Goal: Task Accomplishment & Management: Use online tool/utility

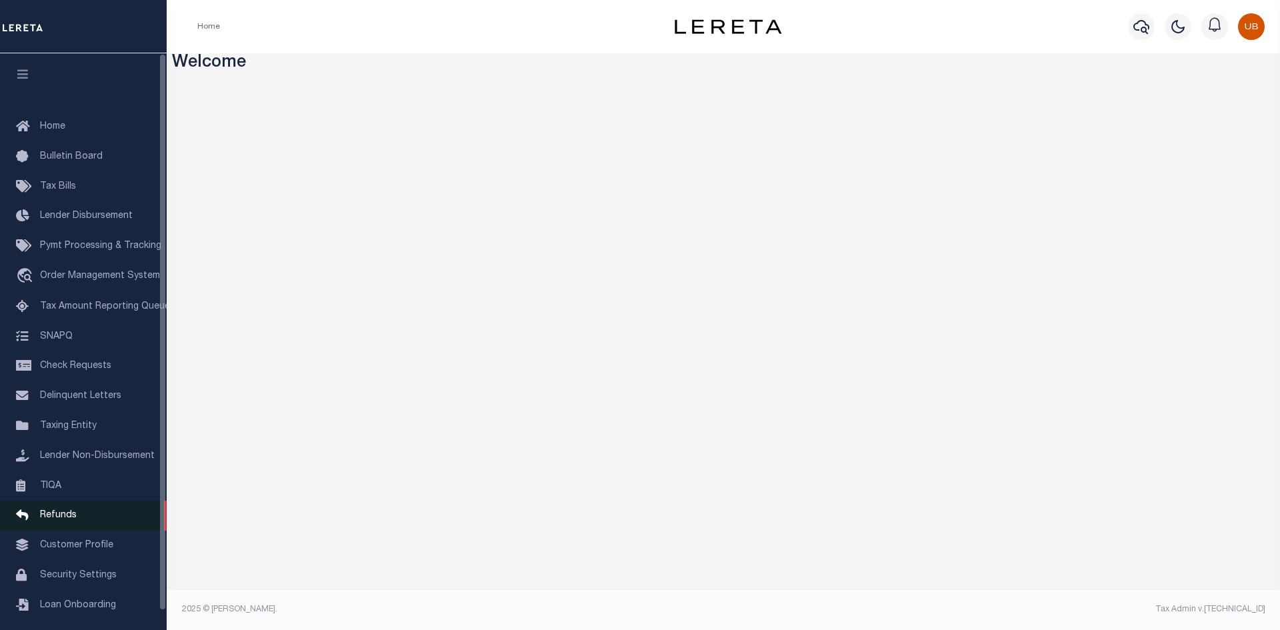
click at [73, 520] on span "Refunds" at bounding box center [58, 515] width 37 height 9
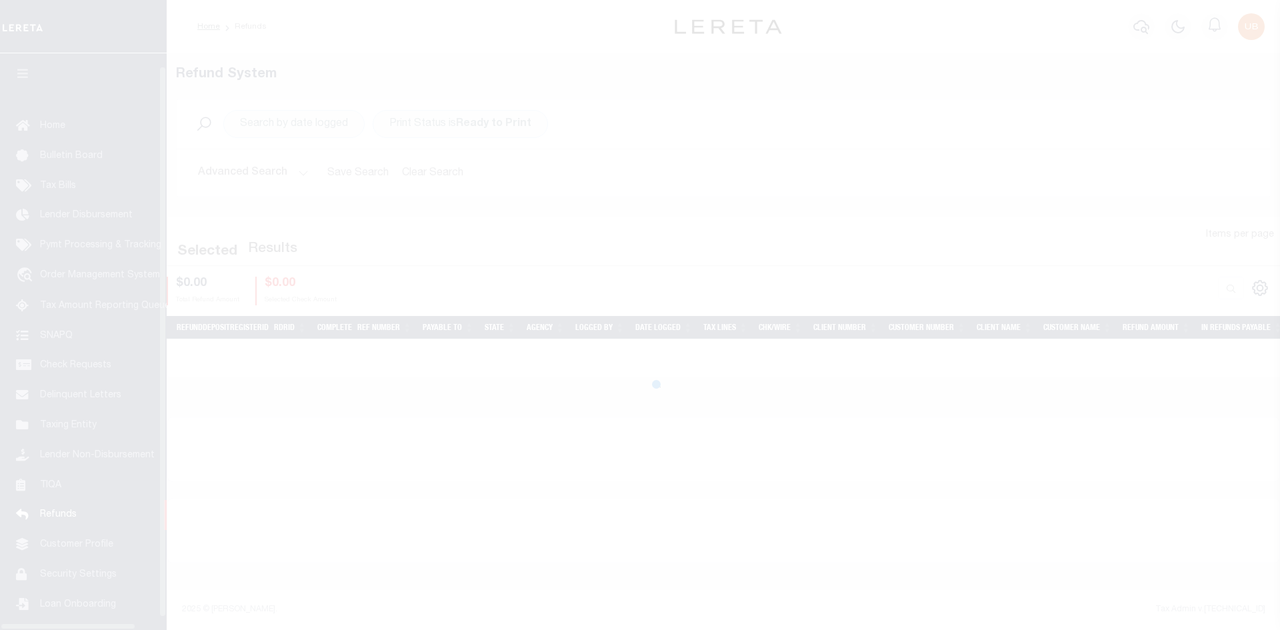
scroll to position [19, 0]
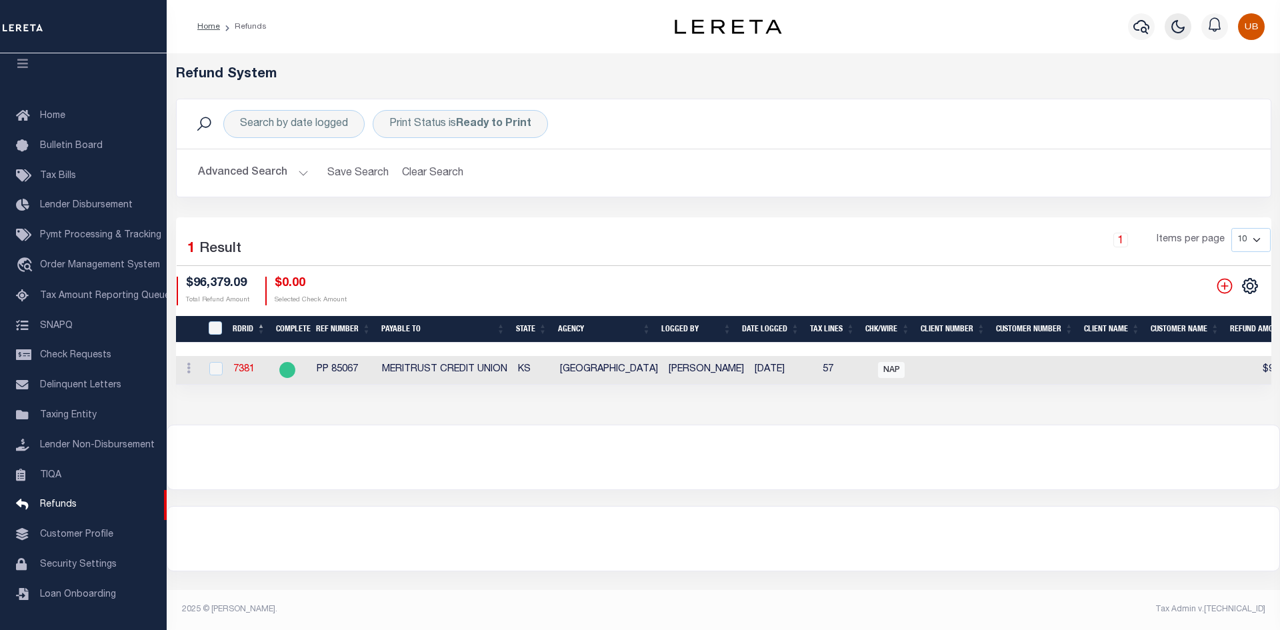
click at [1182, 33] on icon "button" at bounding box center [1179, 27] width 12 height 12
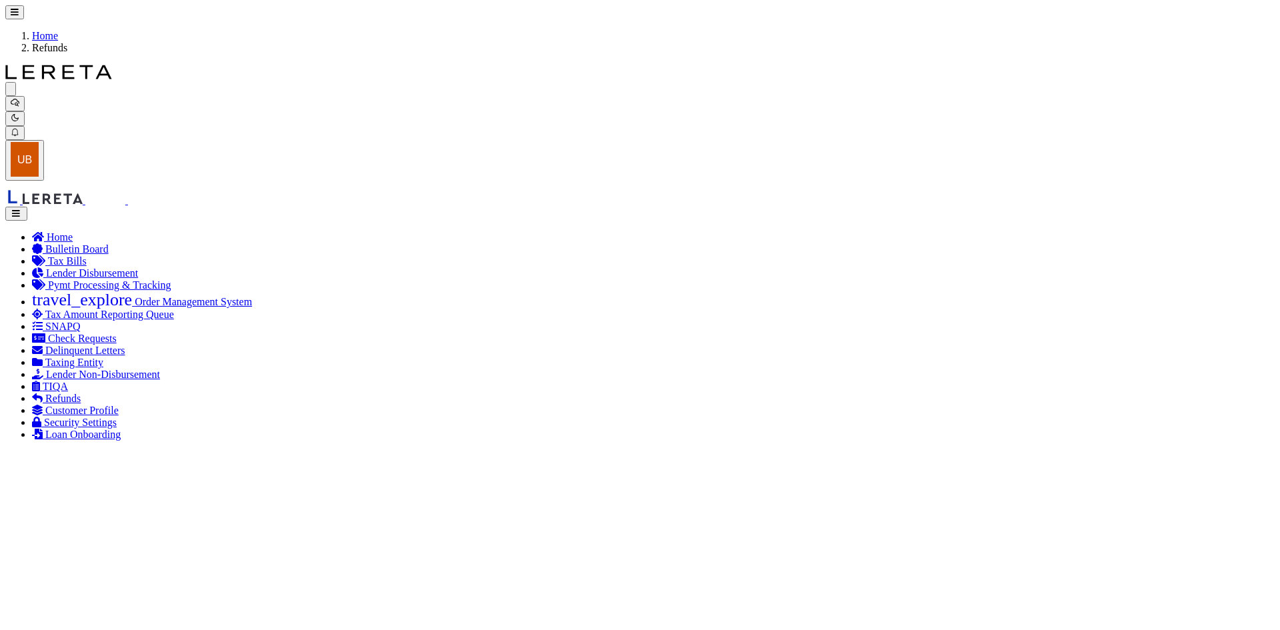
checkbox input "true"
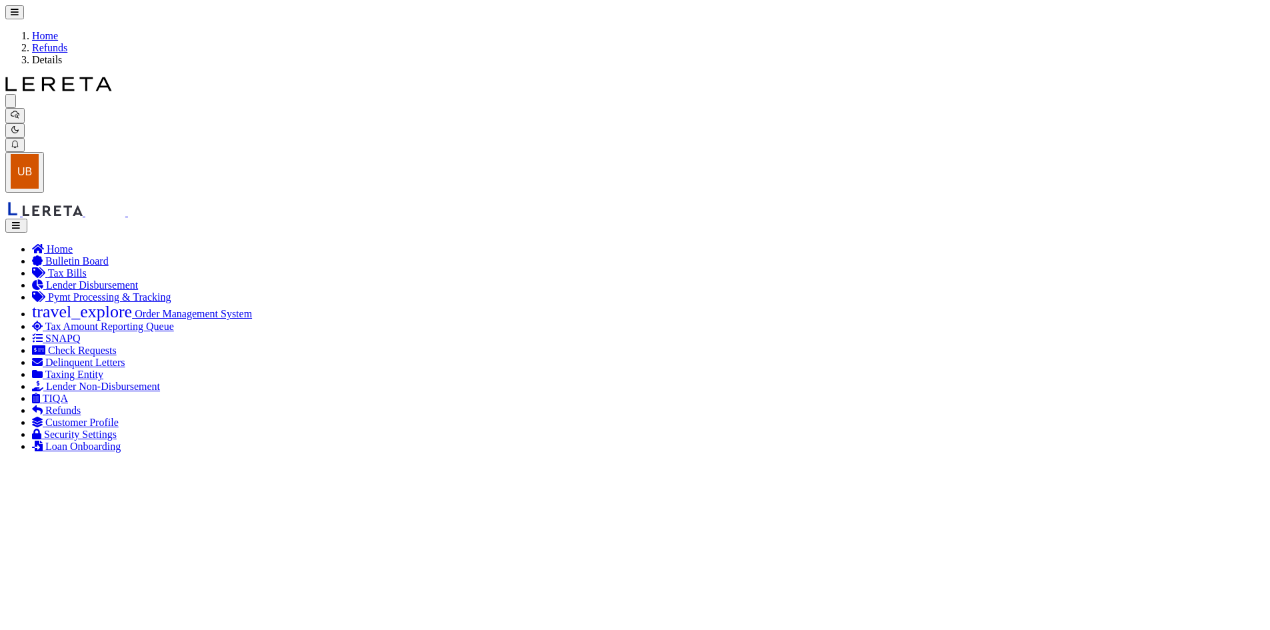
radio input "true"
type input "PP 85067"
type input "$96,379.09"
select select "KS"
type input "MERITRUST CREDIT UNION"
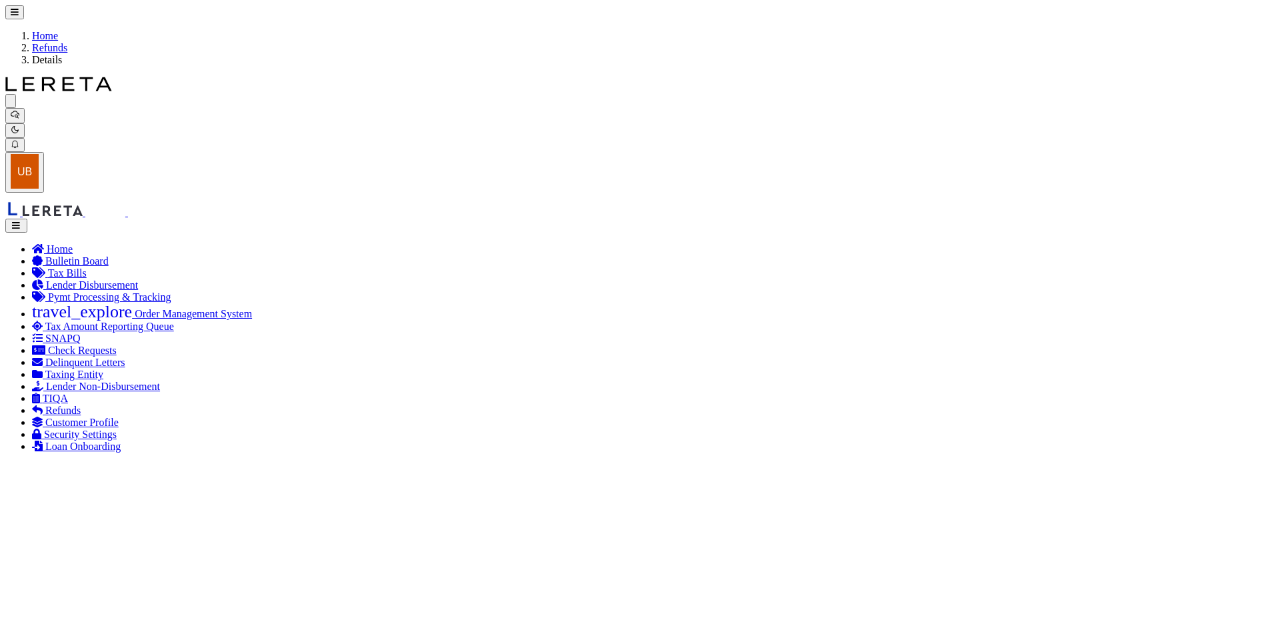
select select
select select "OTH"
select select "OVP"
type input "WIRED FUNDS"
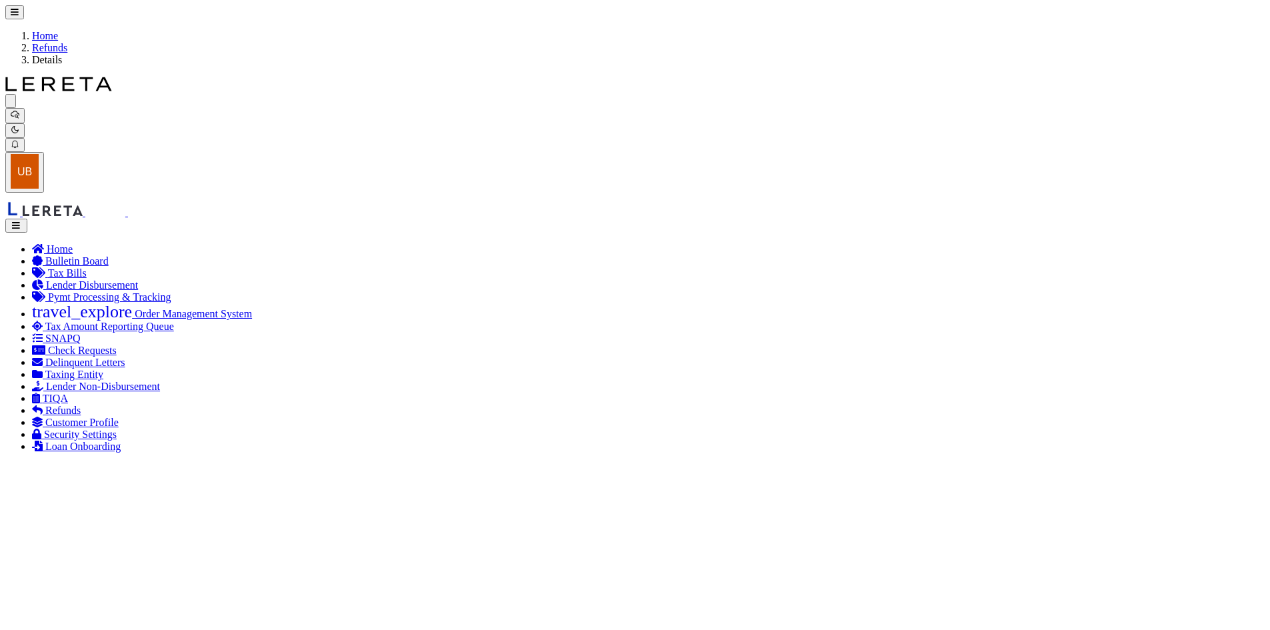
type input "07/22/2025"
type textarea "THIS IS FROM THE RFR REPORT. THESE FUNDS WERE WIRED BY MATTHEW URBINA"
type input "[PERSON_NAME]"
type input "[DATE]"
select select "2017300000"
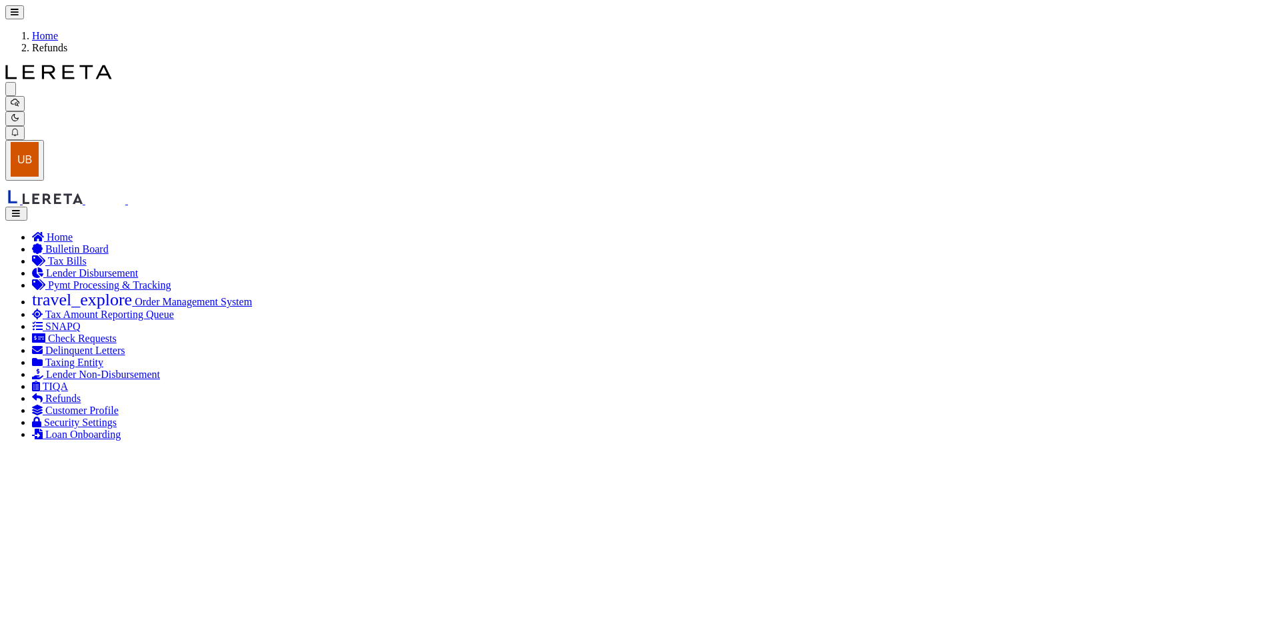
click at [27, 207] on button "button" at bounding box center [16, 214] width 22 height 14
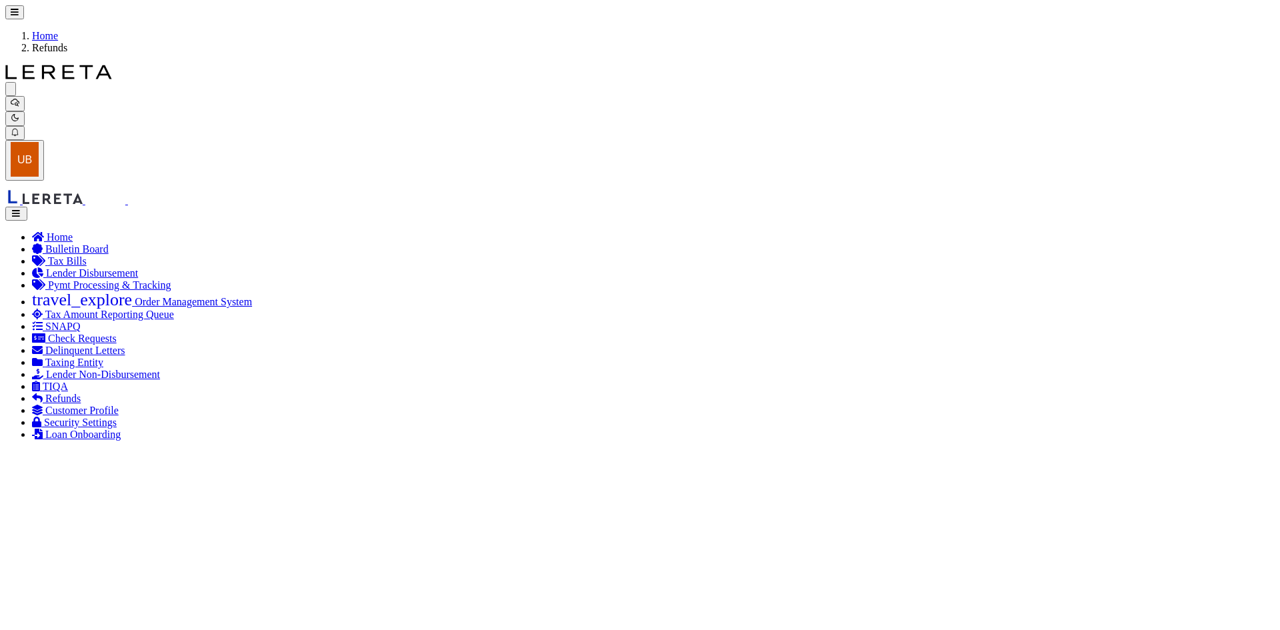
checkbox input "true"
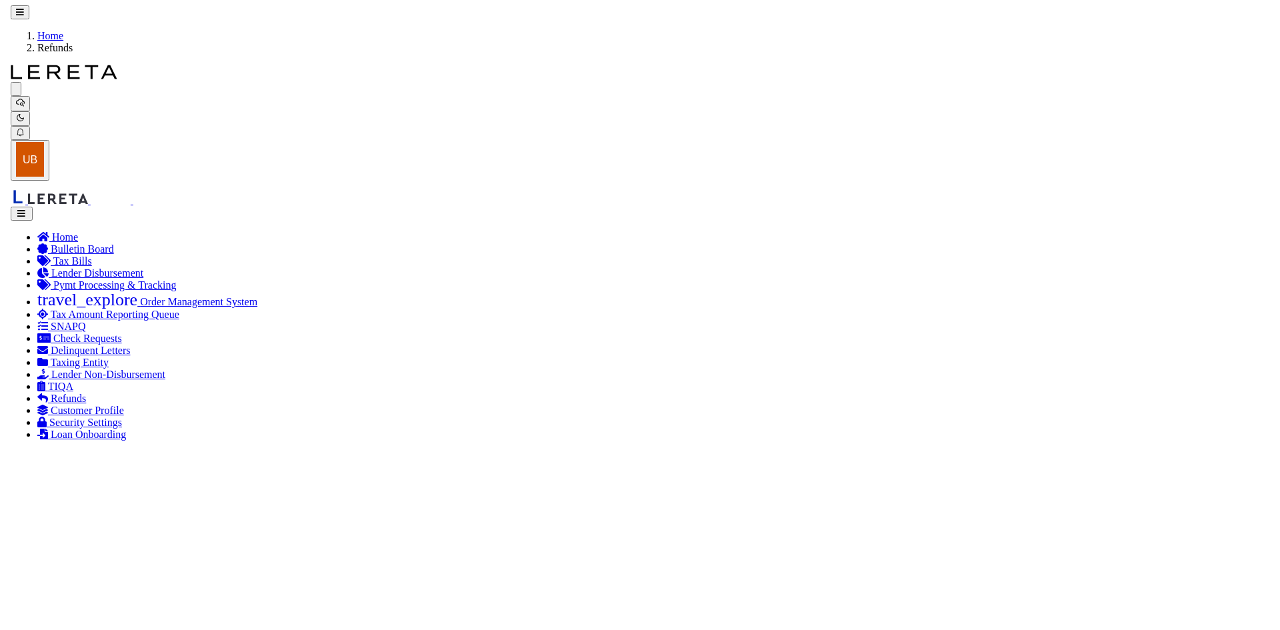
scroll to position [0, 0]
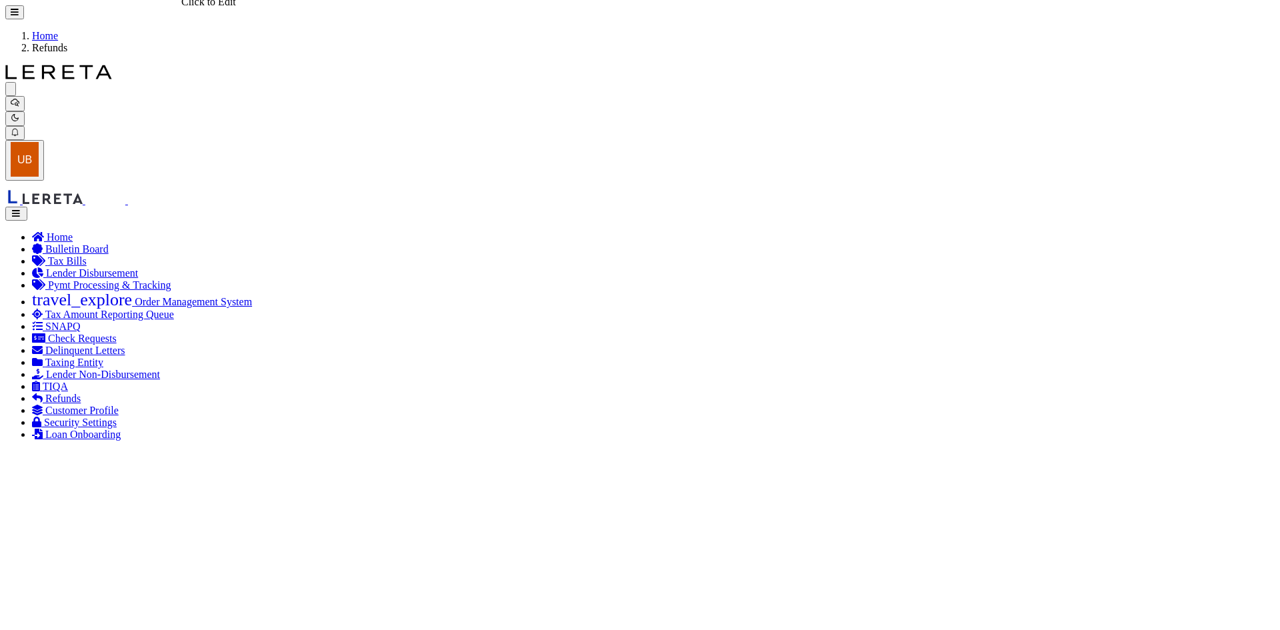
select select "true"
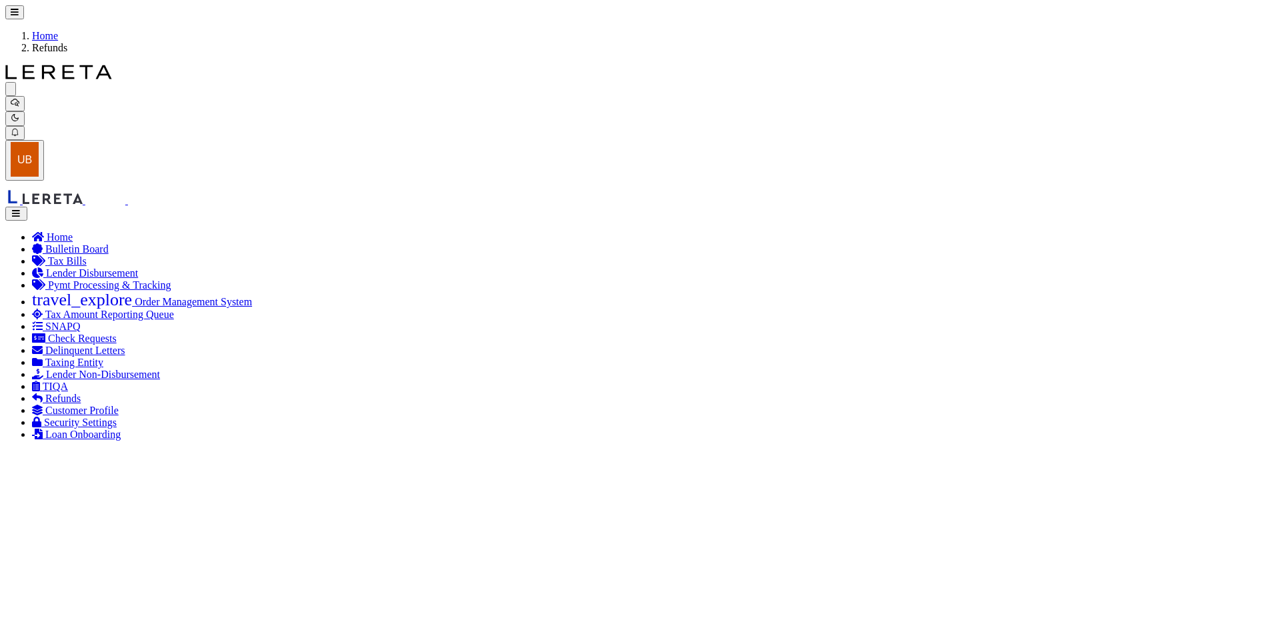
checkbox input "false"
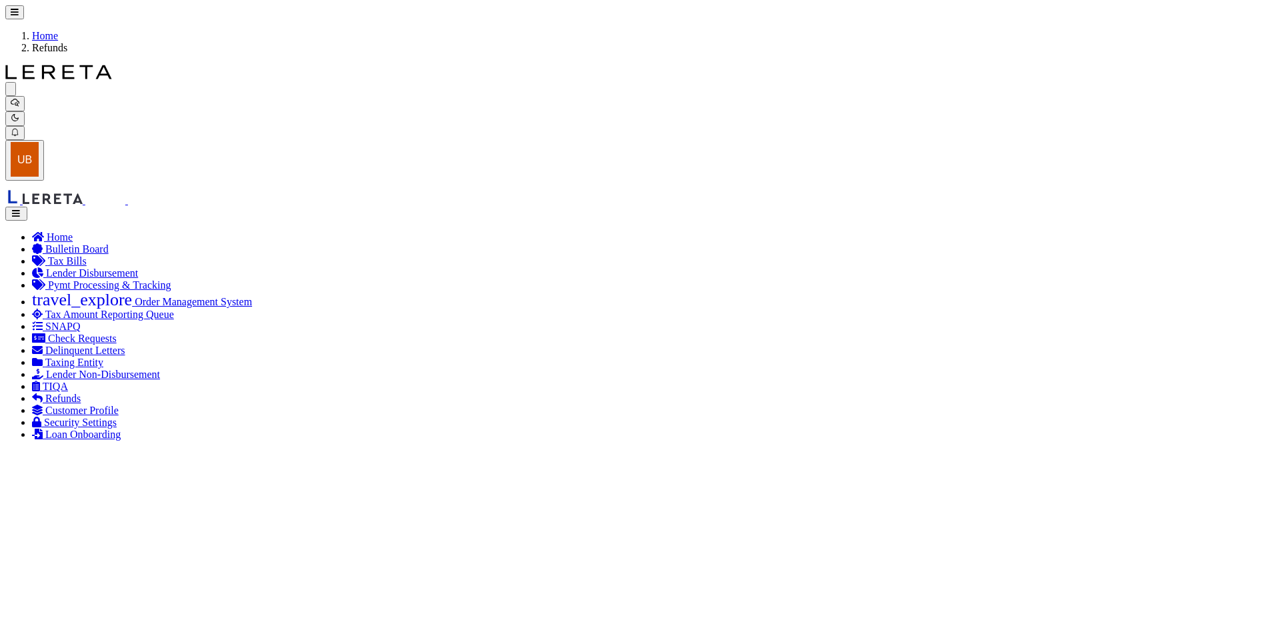
click at [22, 209] on icon "button" at bounding box center [16, 213] width 11 height 9
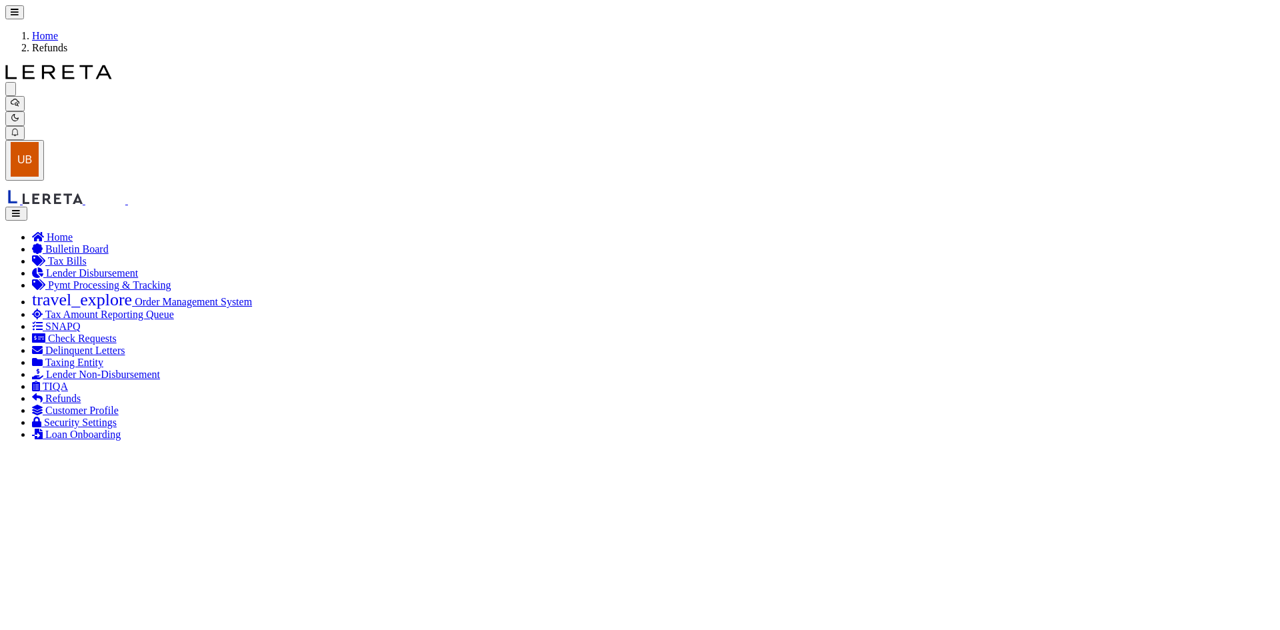
drag, startPoint x: 1125, startPoint y: 365, endPoint x: 1162, endPoint y: 371, distance: 37.9
checkbox input "false"
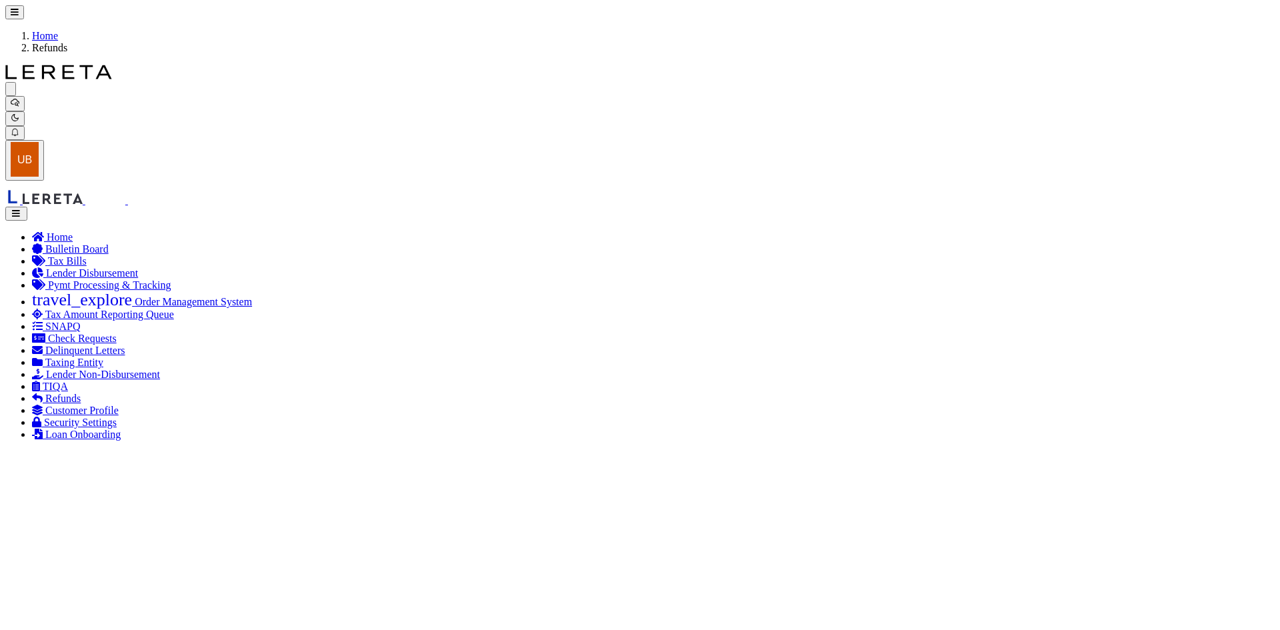
drag, startPoint x: 816, startPoint y: 365, endPoint x: 888, endPoint y: 377, distance: 73.0
drag, startPoint x: 1098, startPoint y: 369, endPoint x: 1167, endPoint y: 375, distance: 68.9
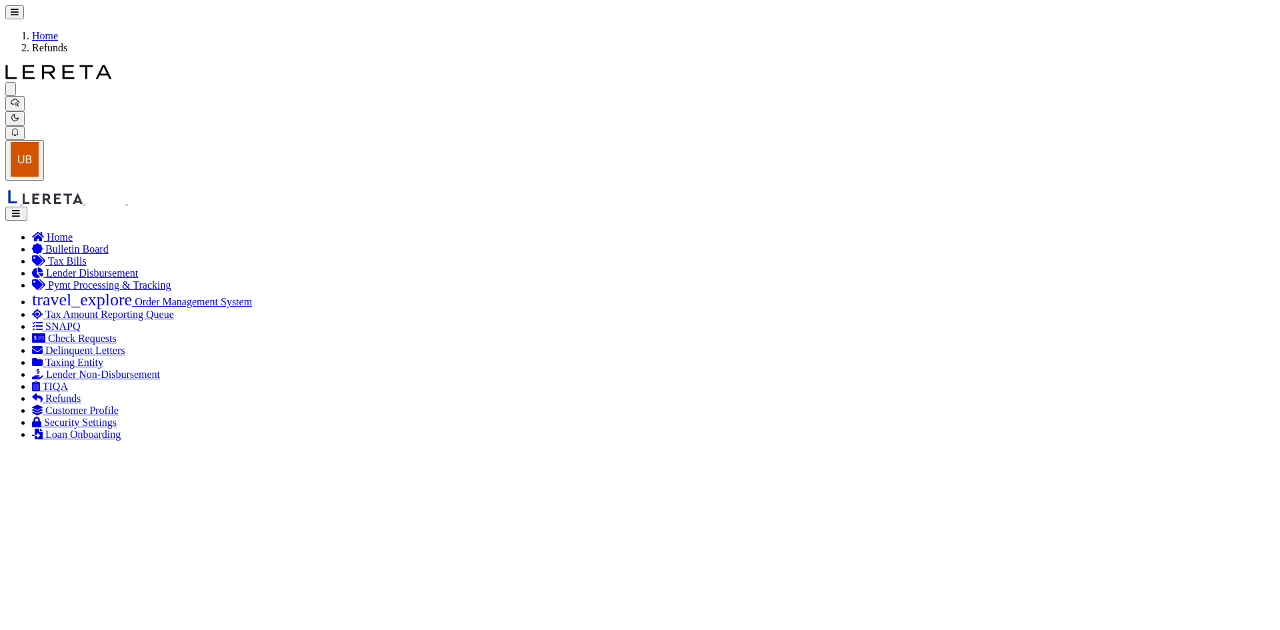
checkbox input "true"
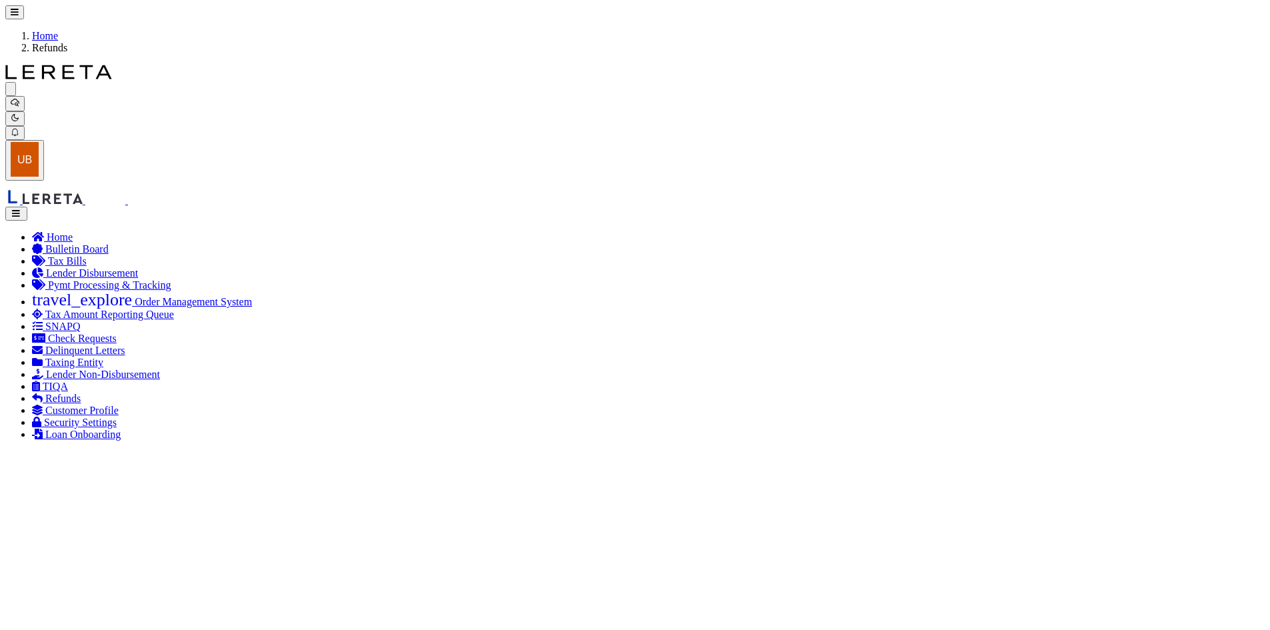
checkbox input "false"
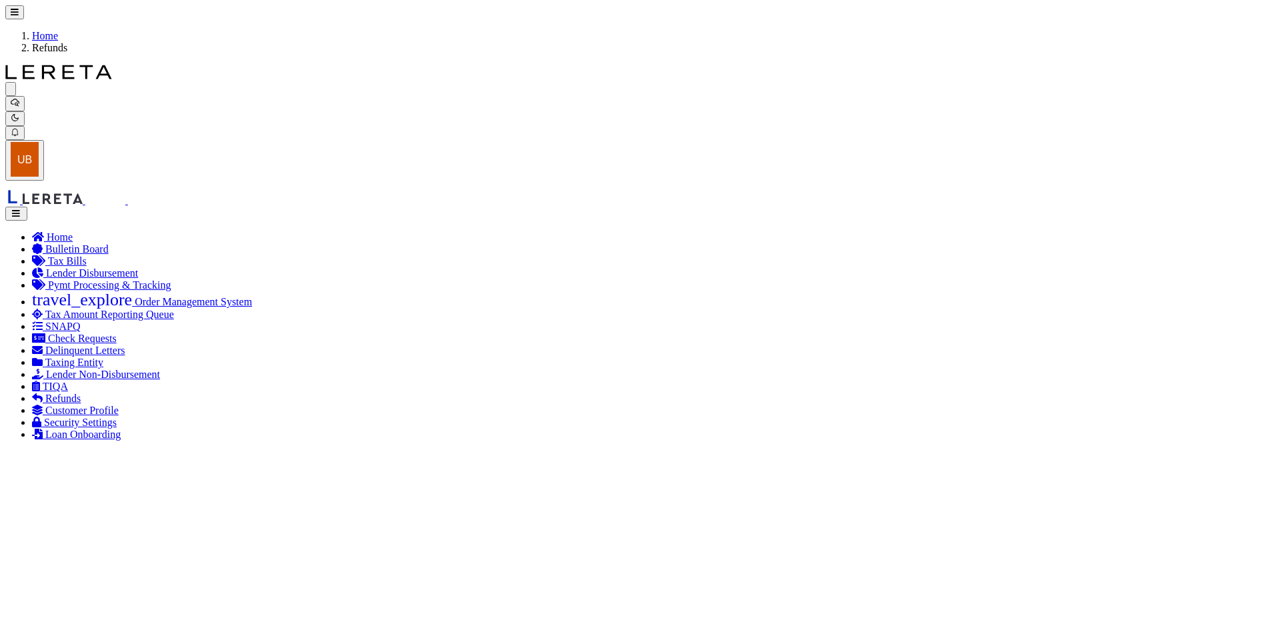
checkbox input "true"
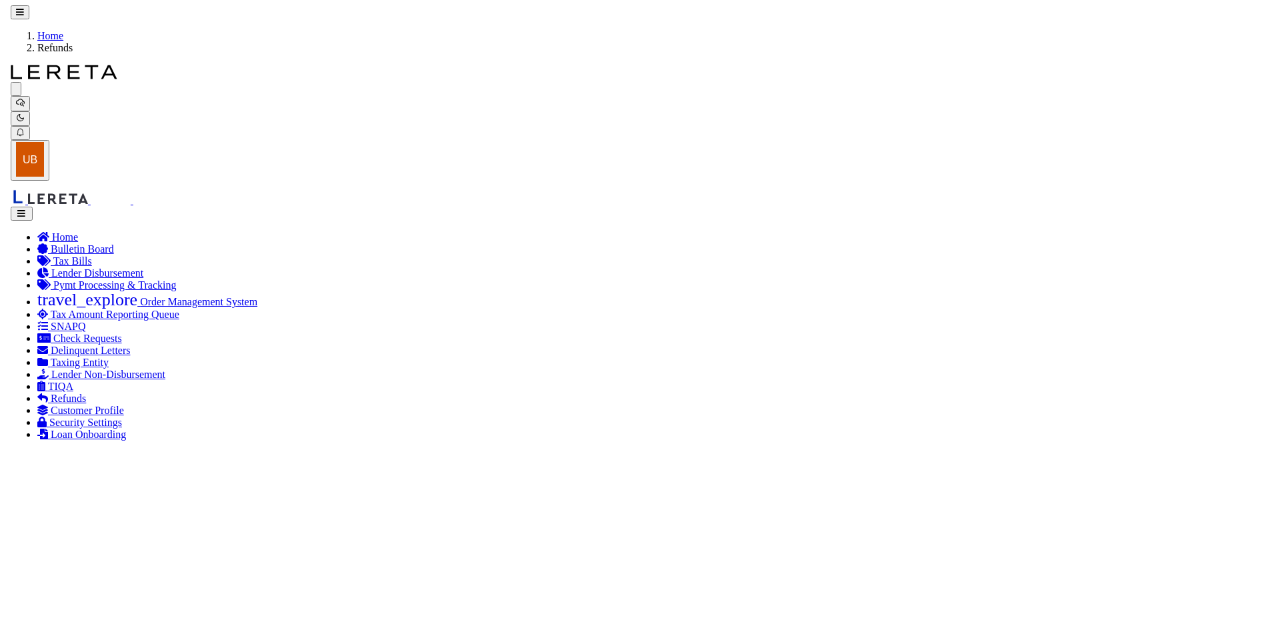
scroll to position [0, 315]
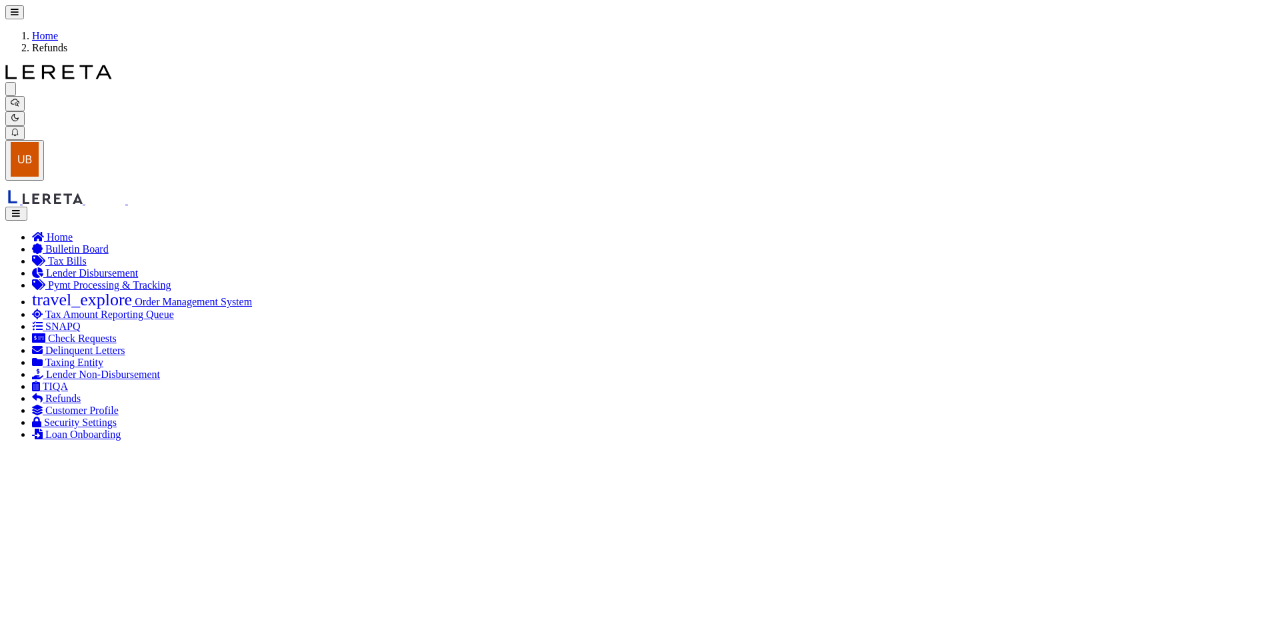
click at [27, 207] on button "button" at bounding box center [16, 214] width 22 height 14
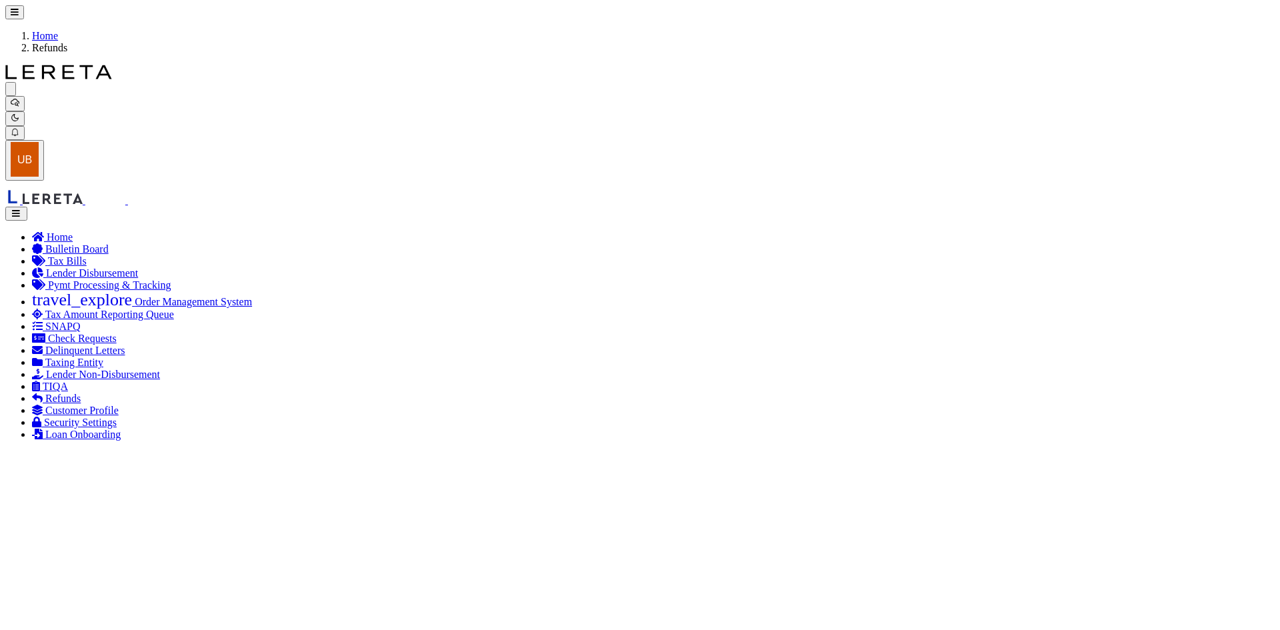
scroll to position [19, 0]
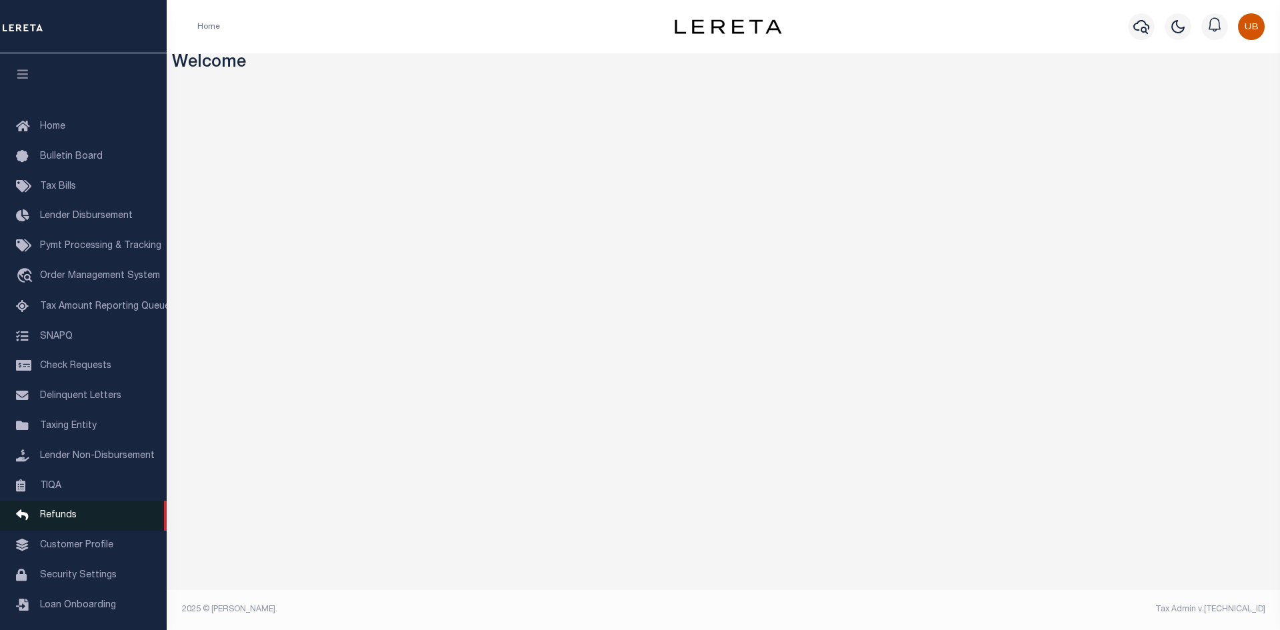
click at [61, 515] on link "Refunds" at bounding box center [83, 516] width 167 height 30
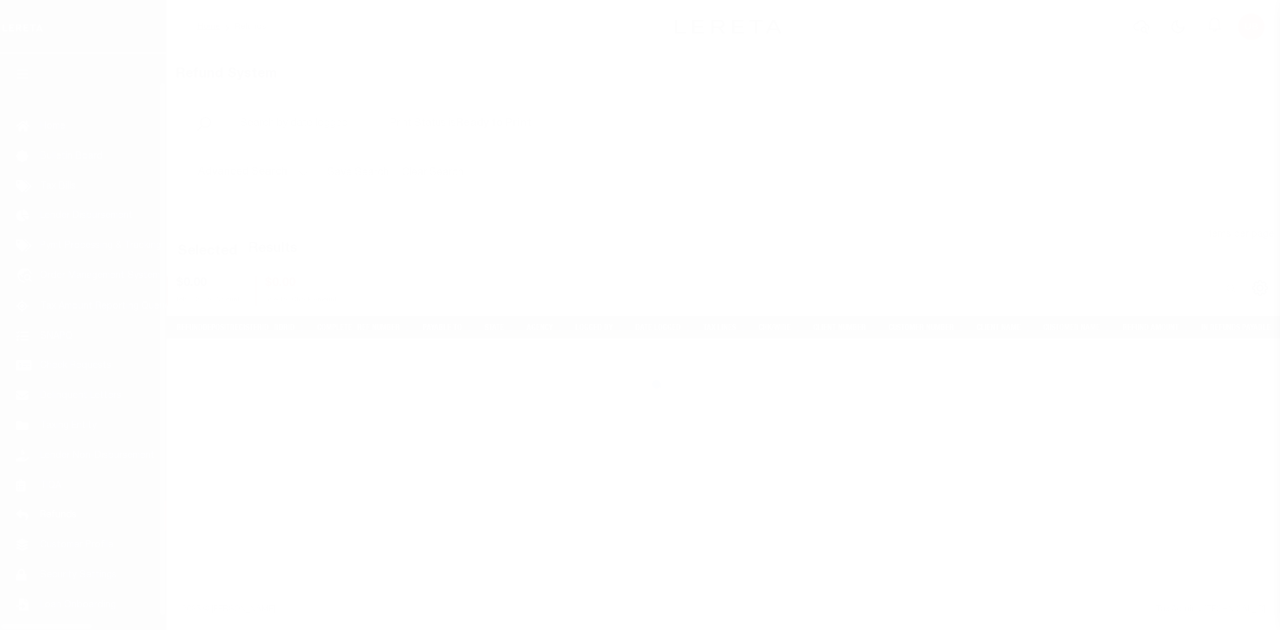
scroll to position [19, 0]
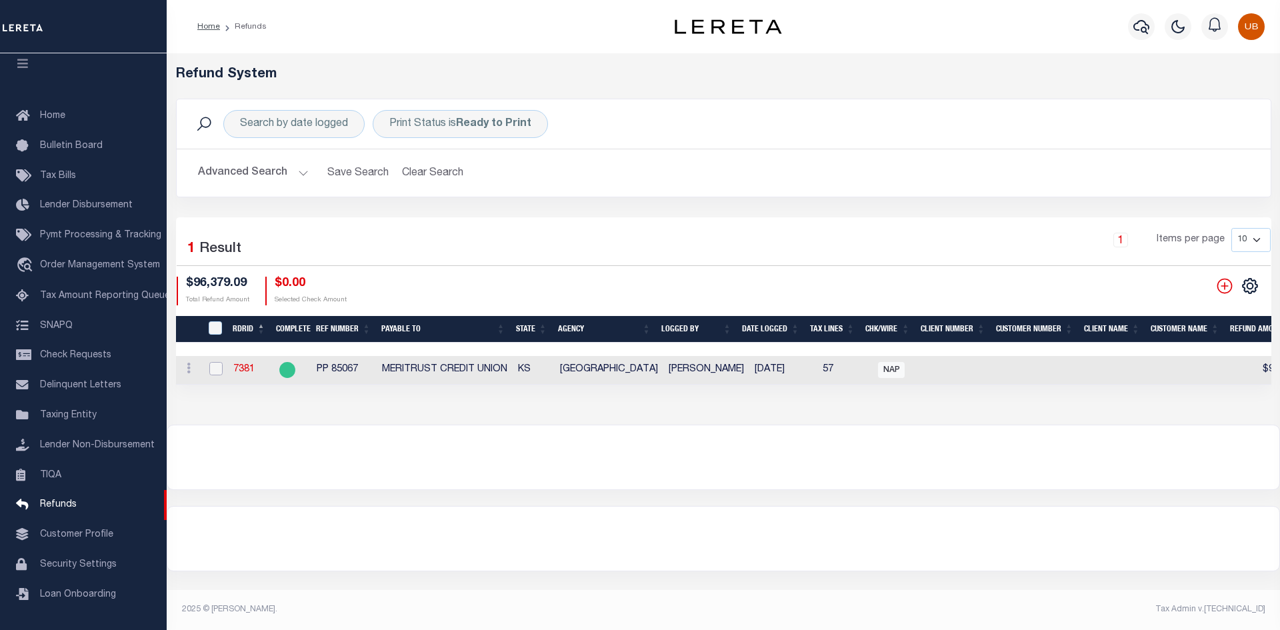
click at [219, 366] on input "checkbox" at bounding box center [215, 368] width 13 height 13
checkbox input "true"
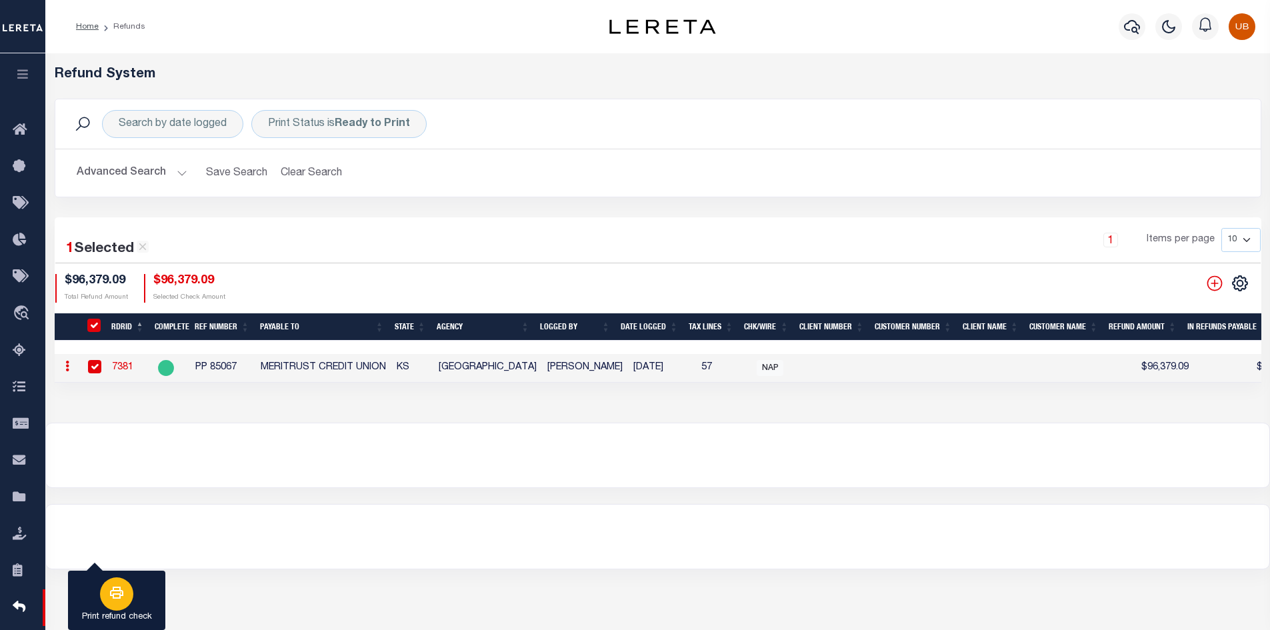
click at [107, 587] on div "button" at bounding box center [116, 593] width 33 height 33
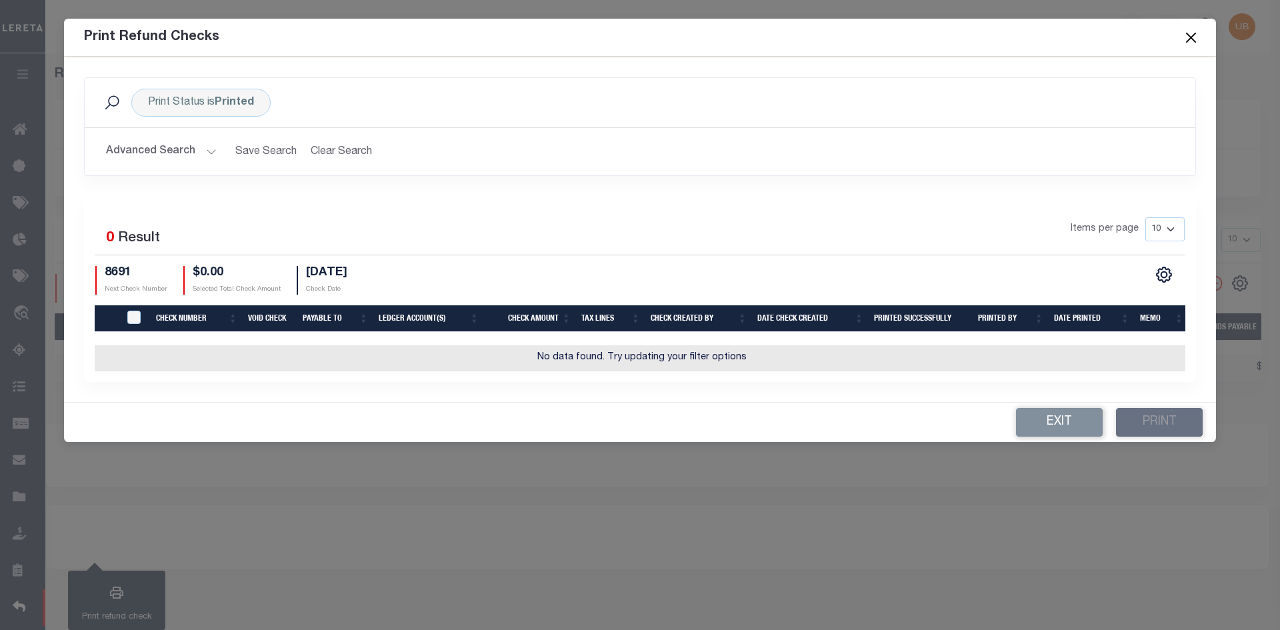
click at [1193, 37] on button "Close" at bounding box center [1191, 37] width 17 height 17
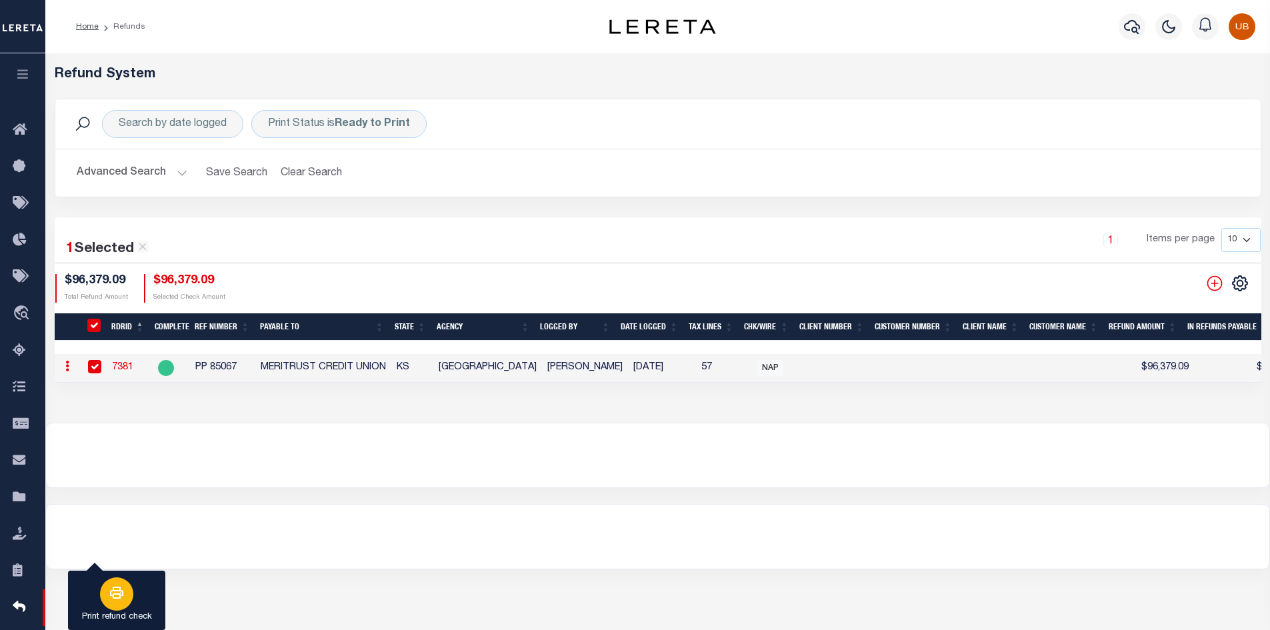
click at [111, 593] on icon "button" at bounding box center [117, 593] width 16 height 16
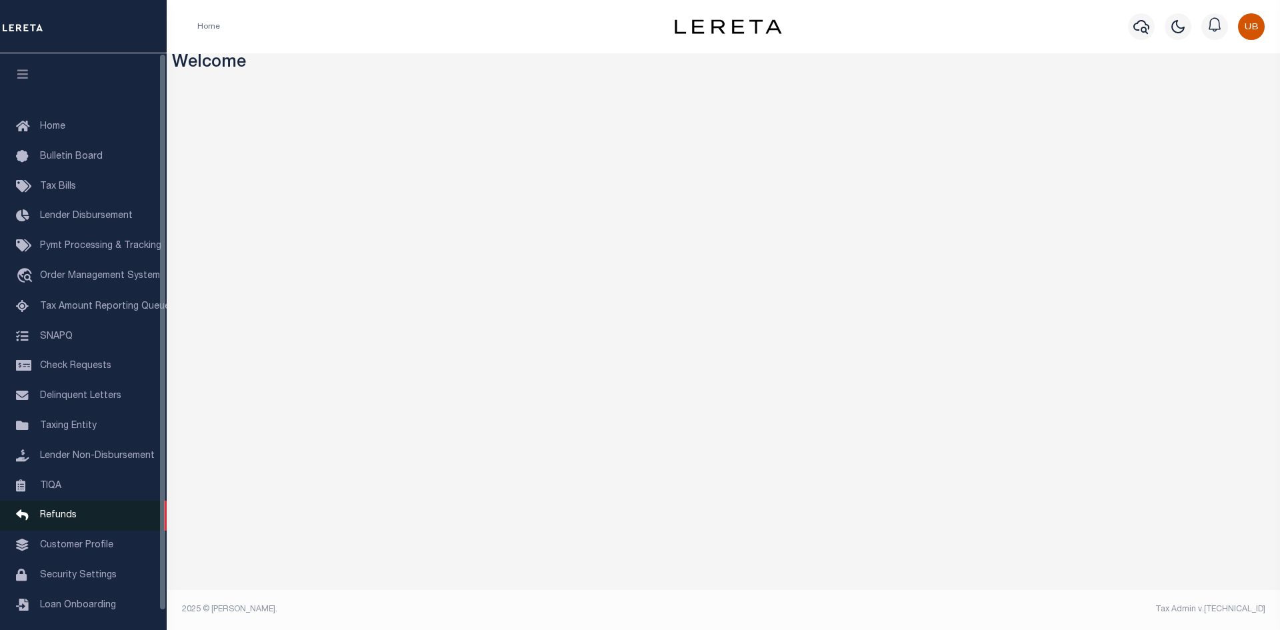
click at [120, 523] on link "Refunds" at bounding box center [83, 516] width 167 height 30
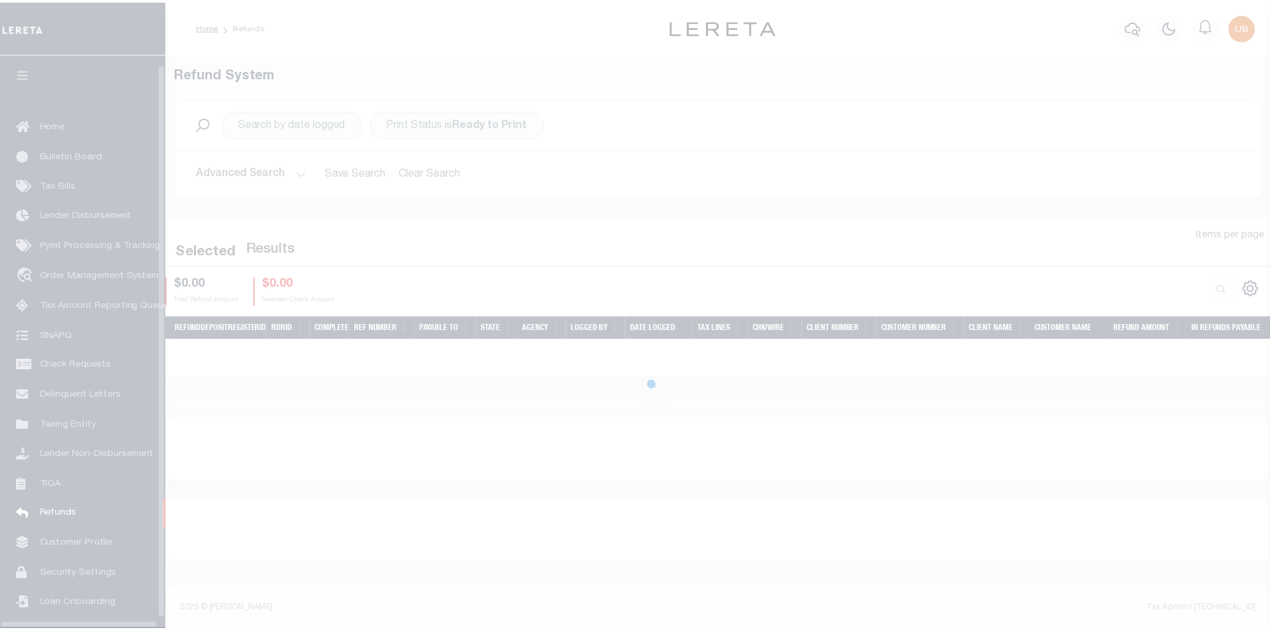
scroll to position [19, 0]
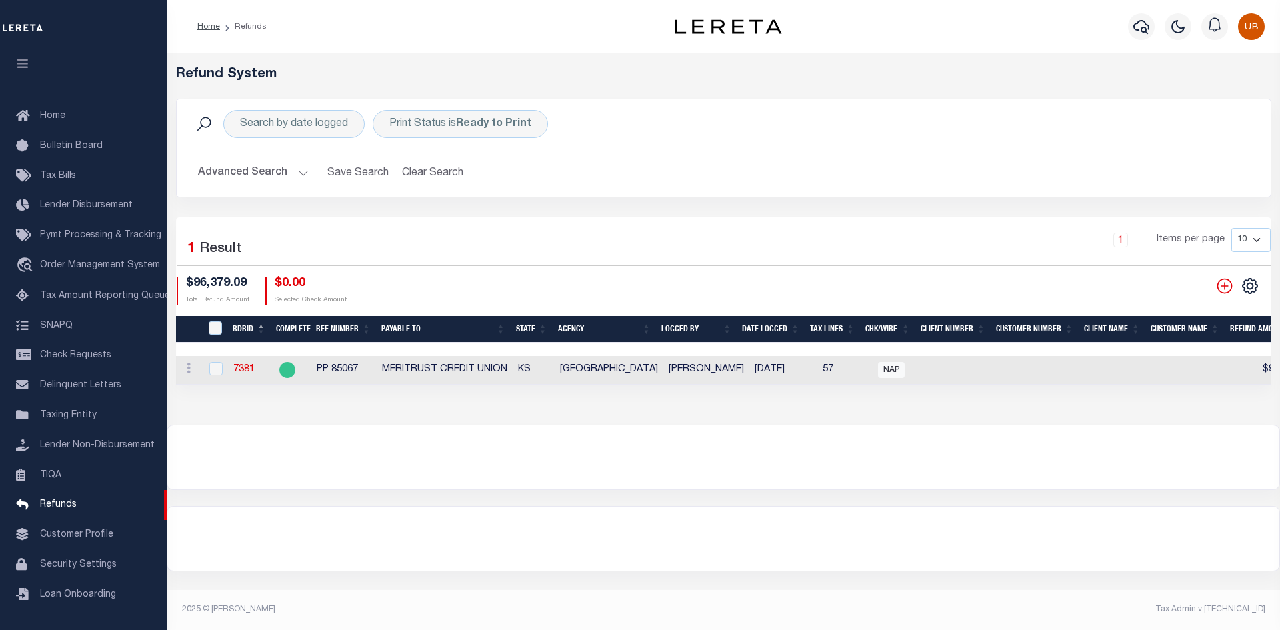
click at [207, 365] on div at bounding box center [215, 369] width 17 height 15
checkbox input "true"
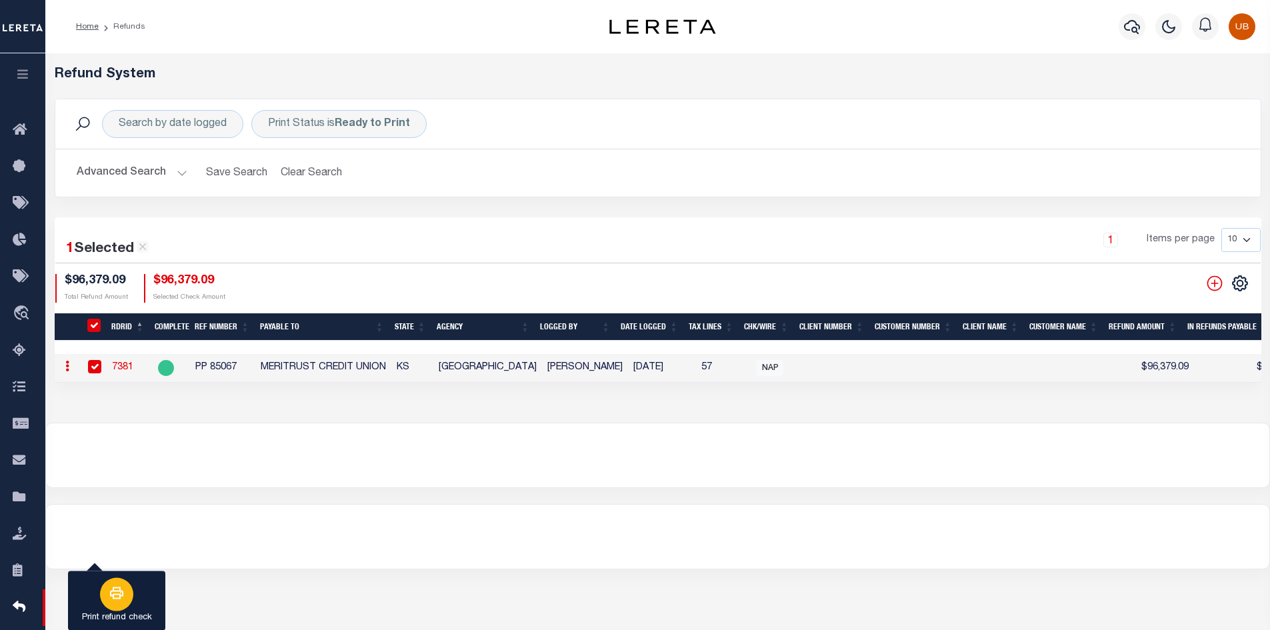
click at [123, 599] on icon "button" at bounding box center [117, 593] width 16 height 16
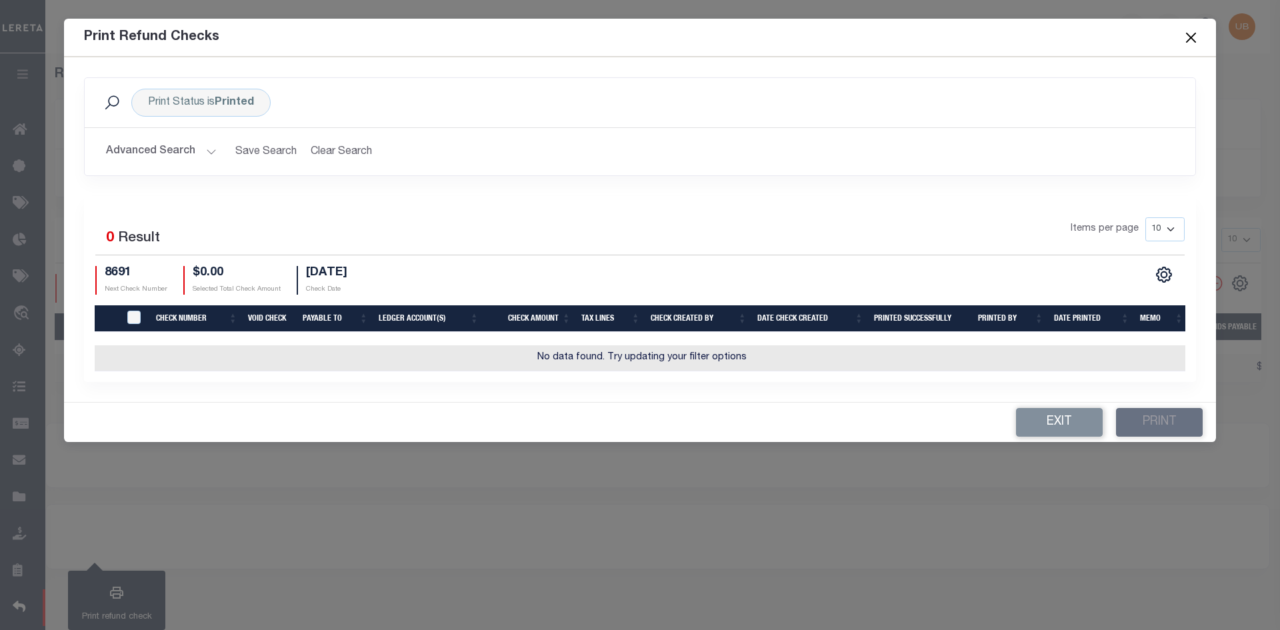
click at [1192, 38] on button "Close" at bounding box center [1191, 37] width 17 height 17
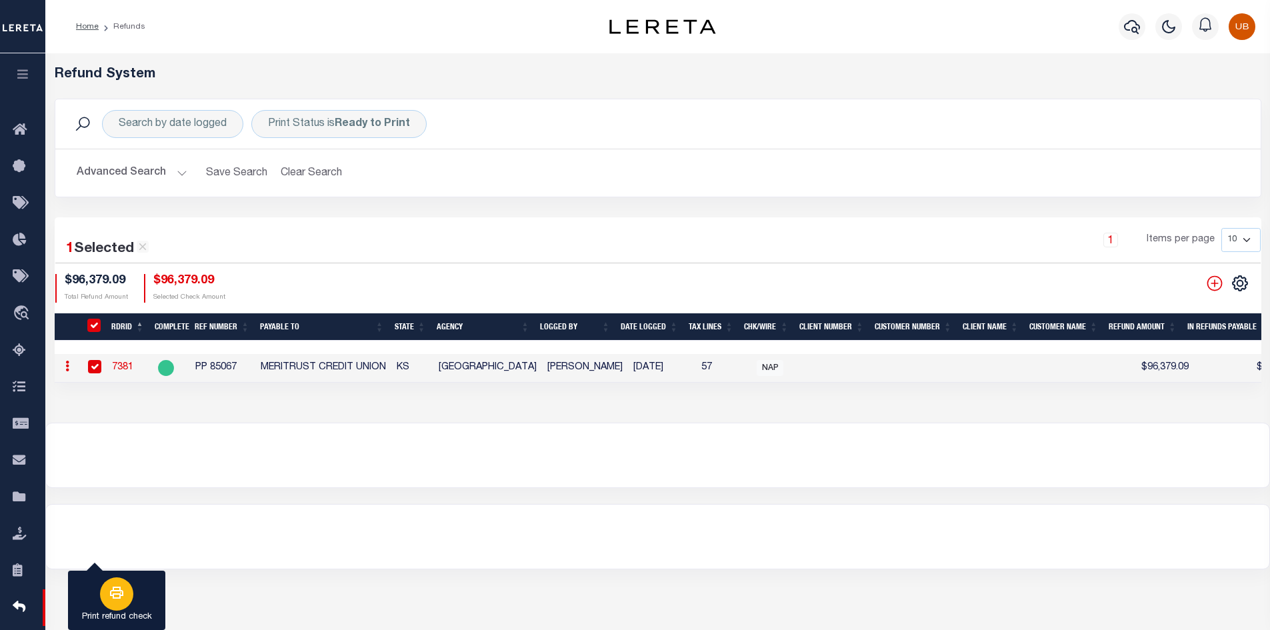
click at [113, 590] on icon "button" at bounding box center [116, 593] width 13 height 12
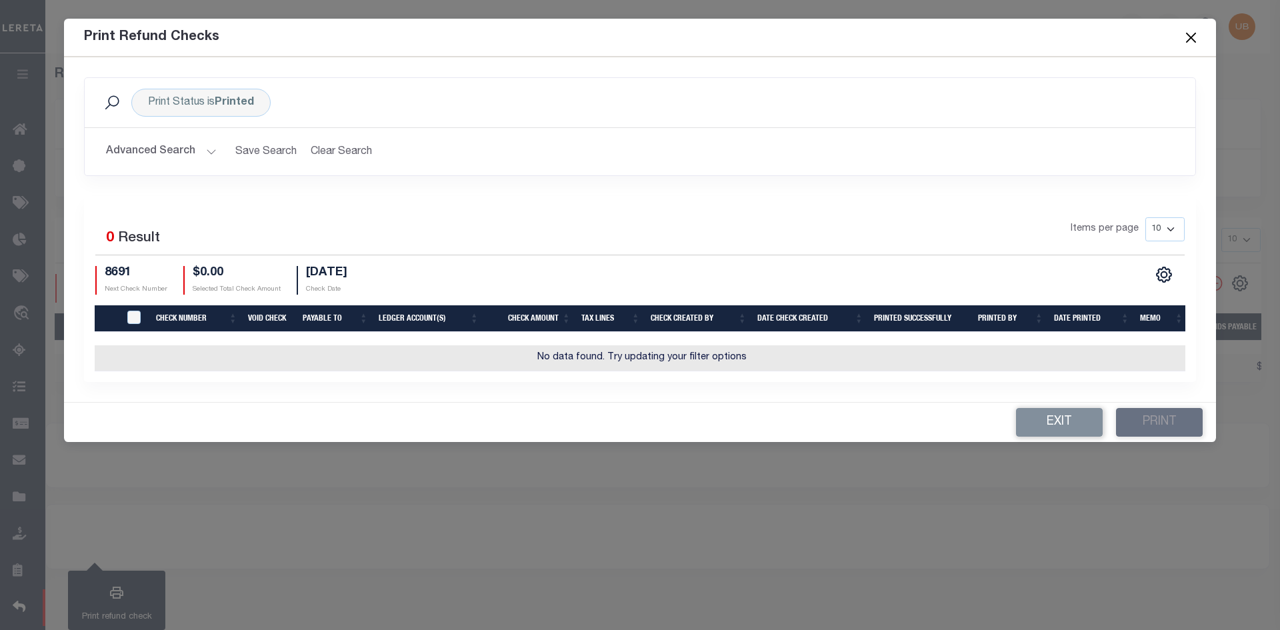
click at [1187, 39] on button "Close" at bounding box center [1191, 37] width 17 height 17
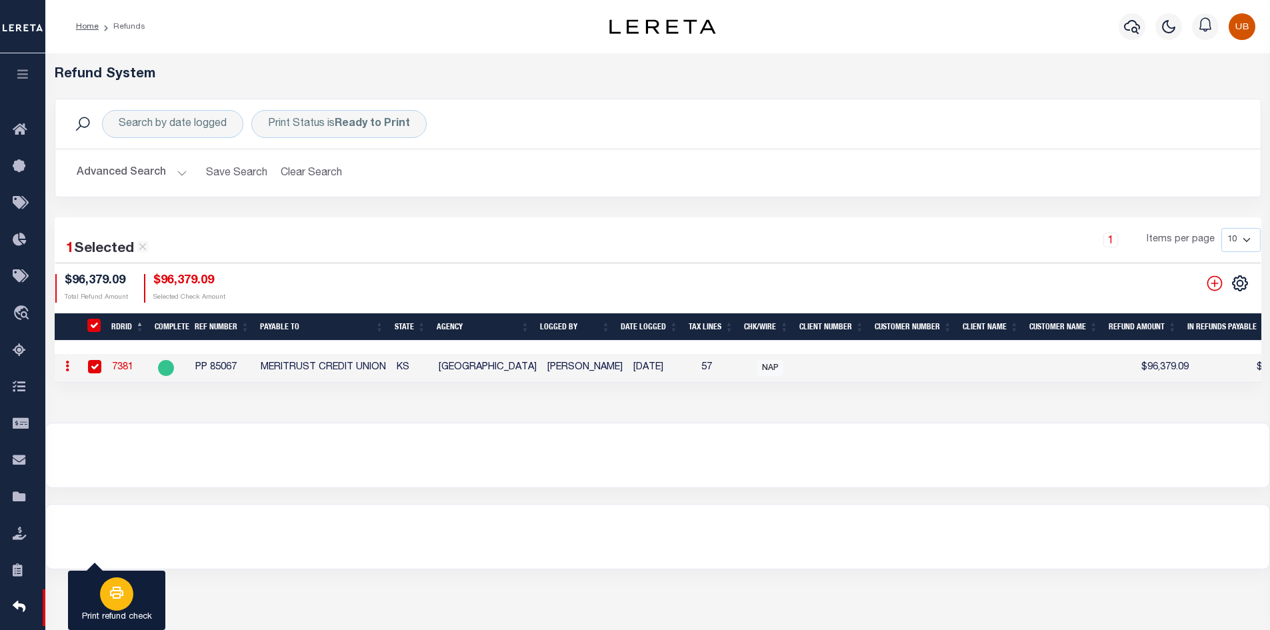
click at [105, 591] on div "button" at bounding box center [116, 593] width 33 height 33
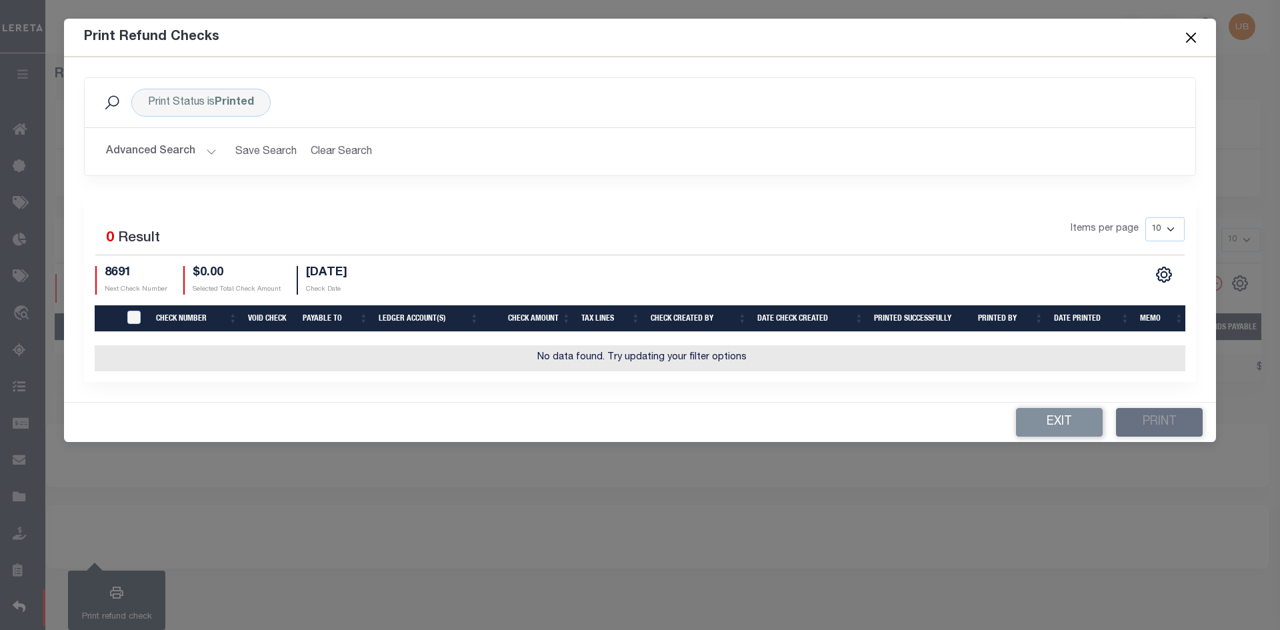
click at [1197, 35] on button "Close" at bounding box center [1191, 37] width 17 height 17
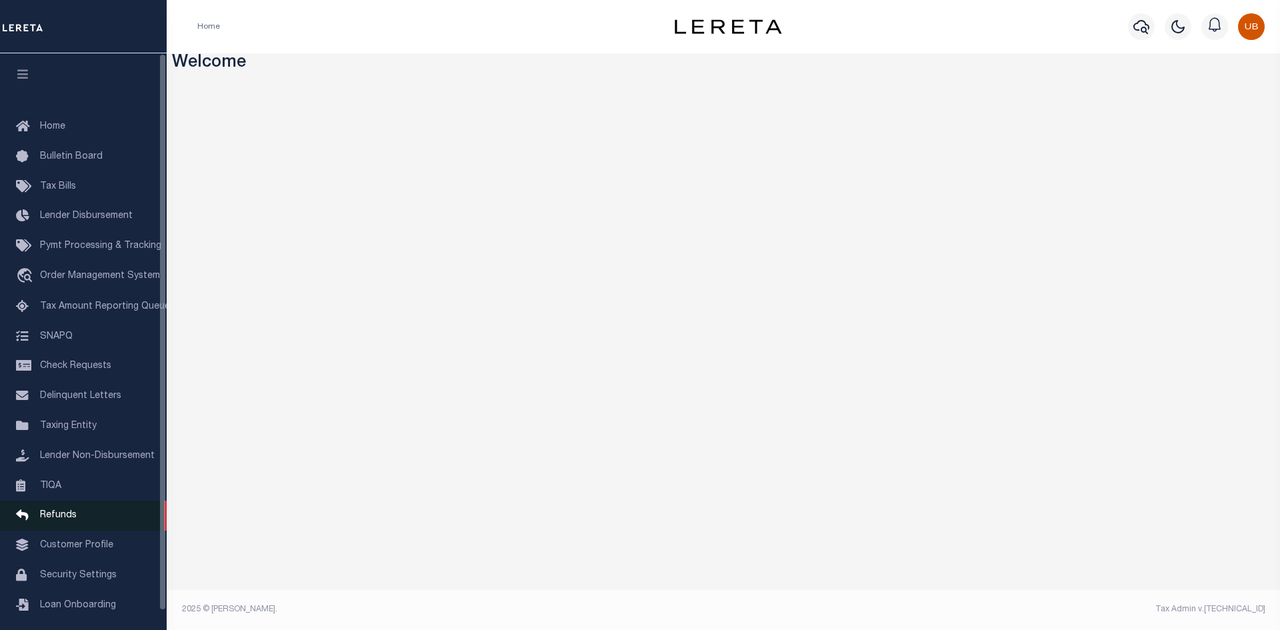
click at [67, 517] on link "Refunds" at bounding box center [83, 516] width 167 height 30
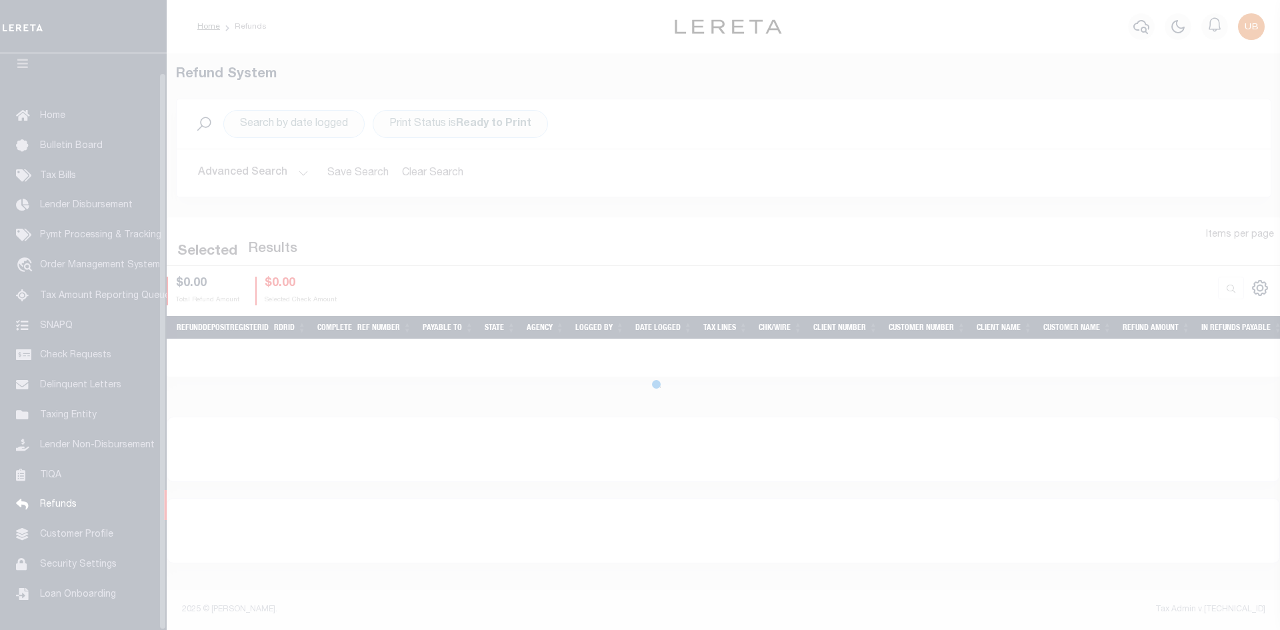
scroll to position [19, 0]
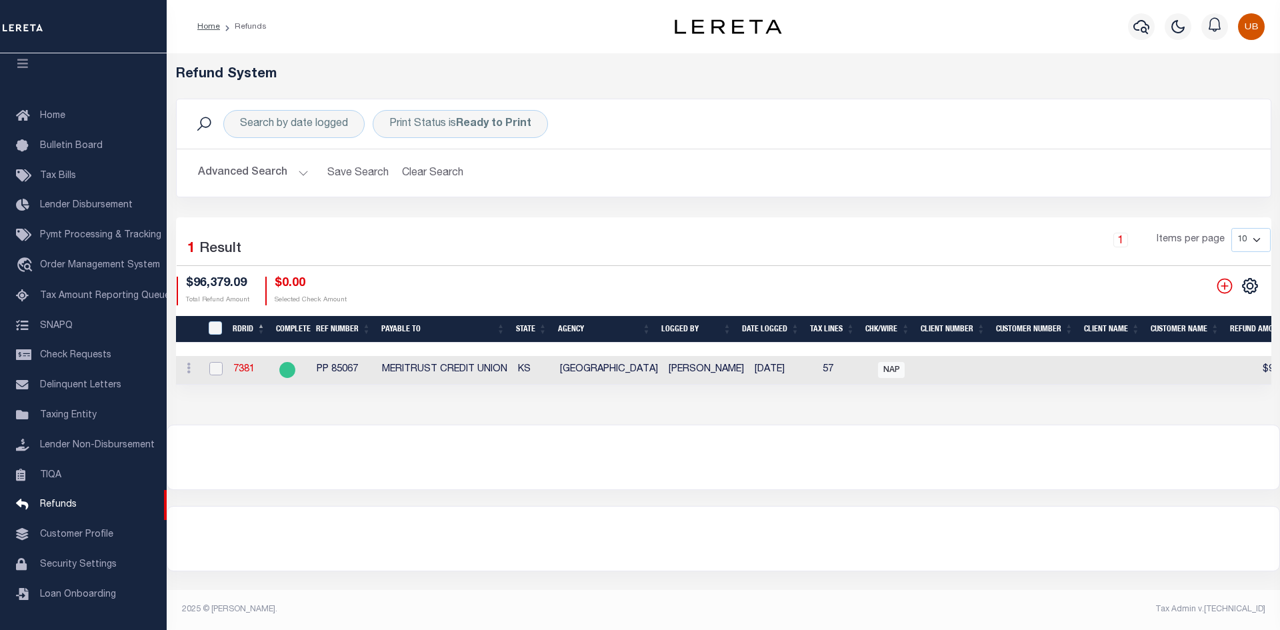
click at [209, 362] on input "checkbox" at bounding box center [215, 368] width 13 height 13
checkbox input "true"
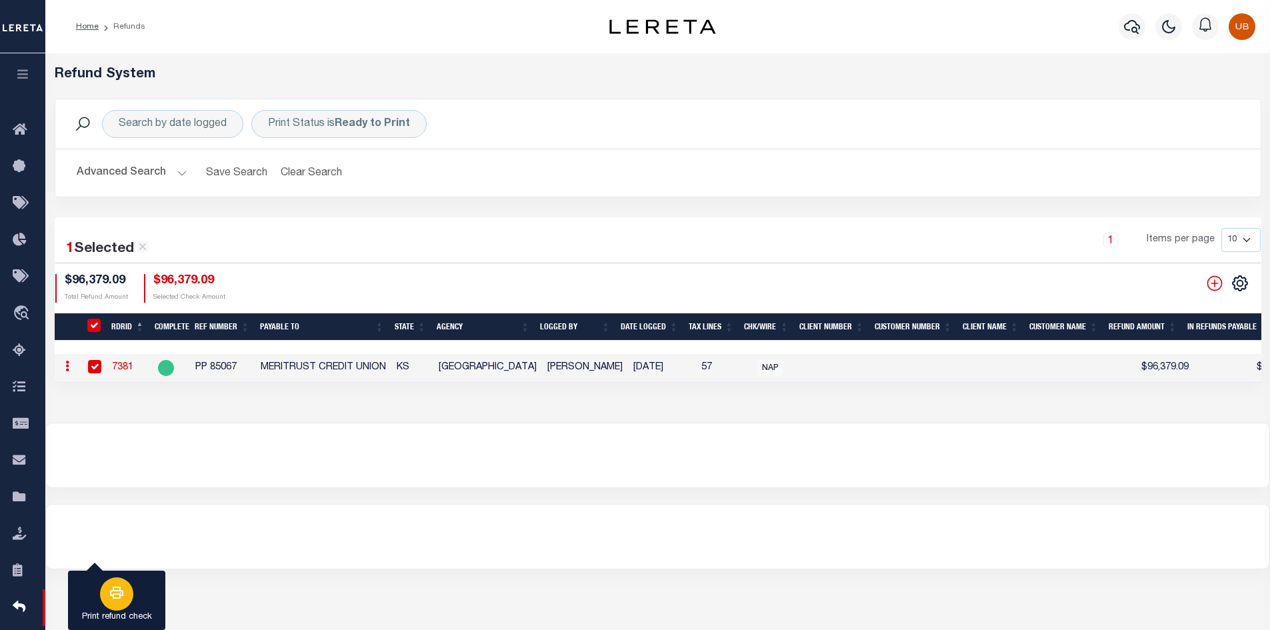
click at [116, 589] on icon "button" at bounding box center [116, 593] width 13 height 12
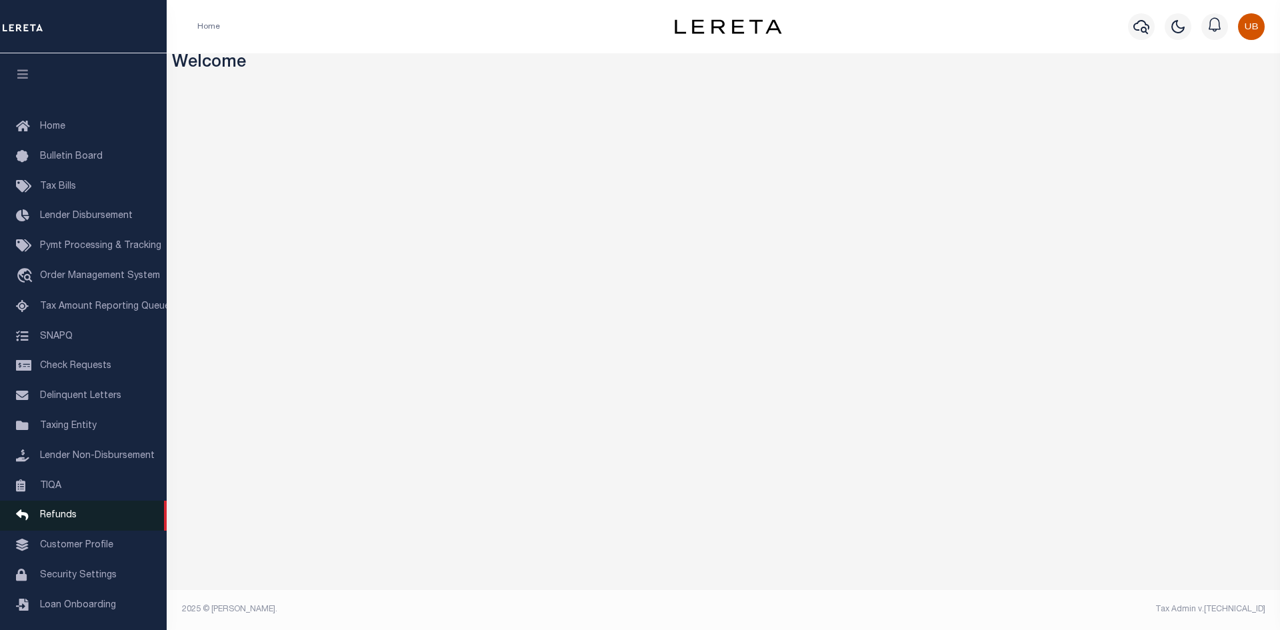
click at [71, 510] on link "Refunds" at bounding box center [83, 516] width 167 height 30
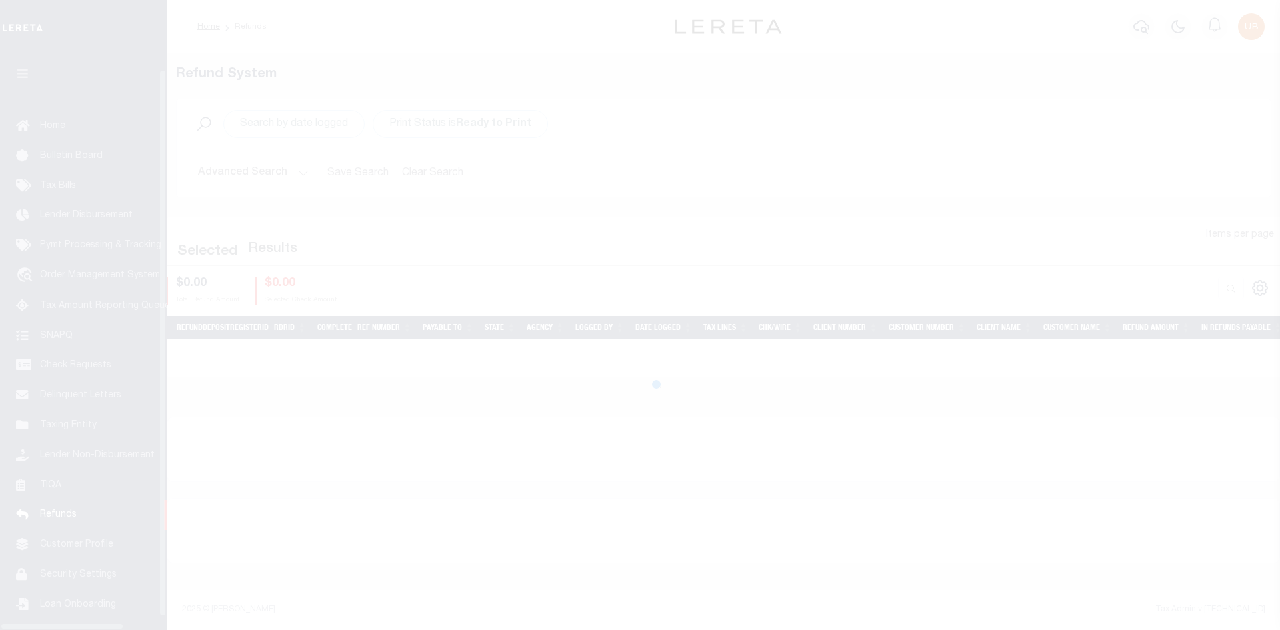
scroll to position [19, 0]
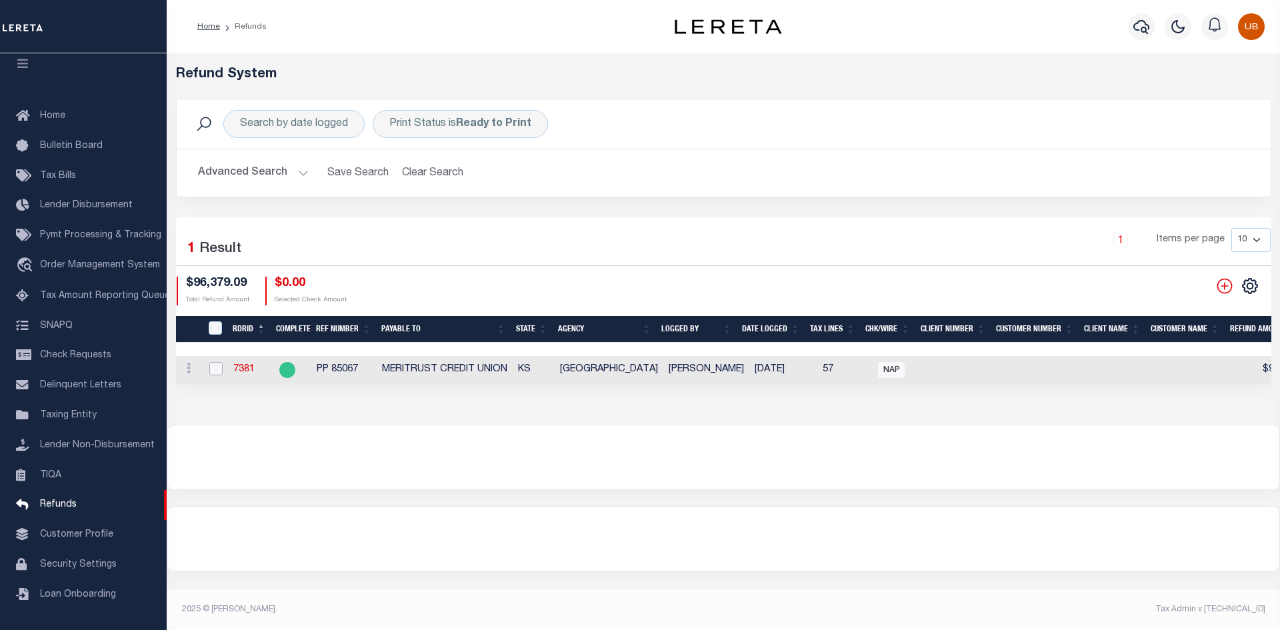
click at [219, 367] on input "checkbox" at bounding box center [215, 368] width 13 height 13
checkbox input "true"
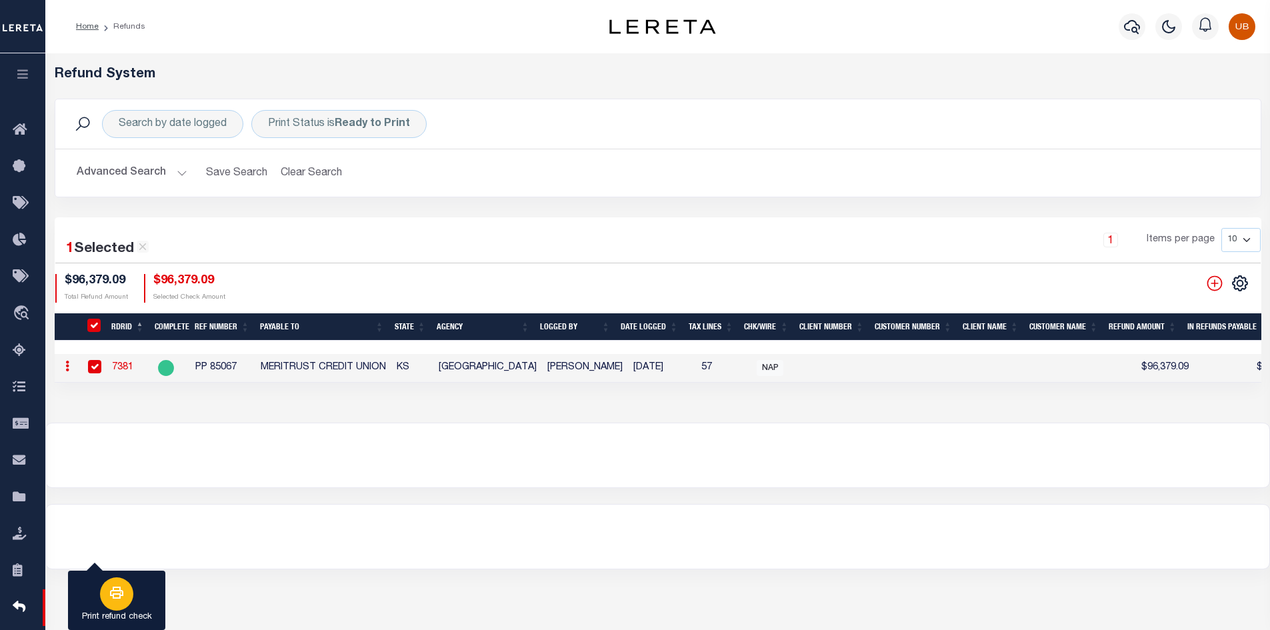
click at [119, 589] on icon "button" at bounding box center [117, 593] width 16 height 16
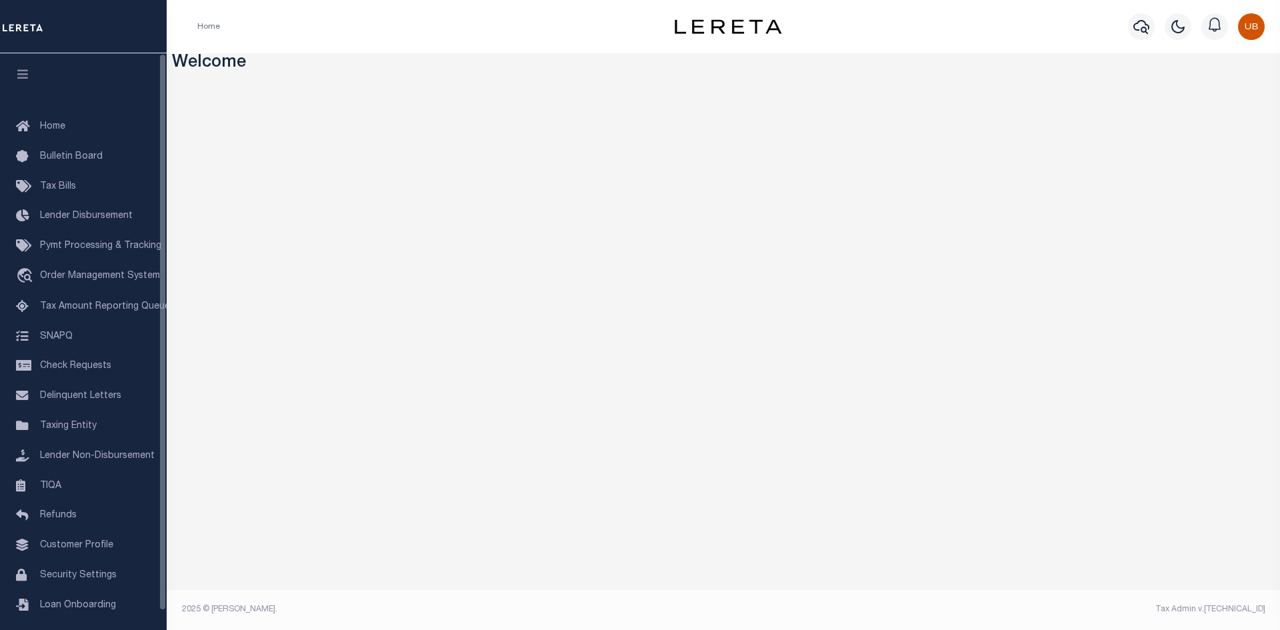
click at [374, 59] on h3 "Welcome" at bounding box center [723, 63] width 1103 height 21
click at [79, 518] on link "Refunds" at bounding box center [83, 516] width 167 height 30
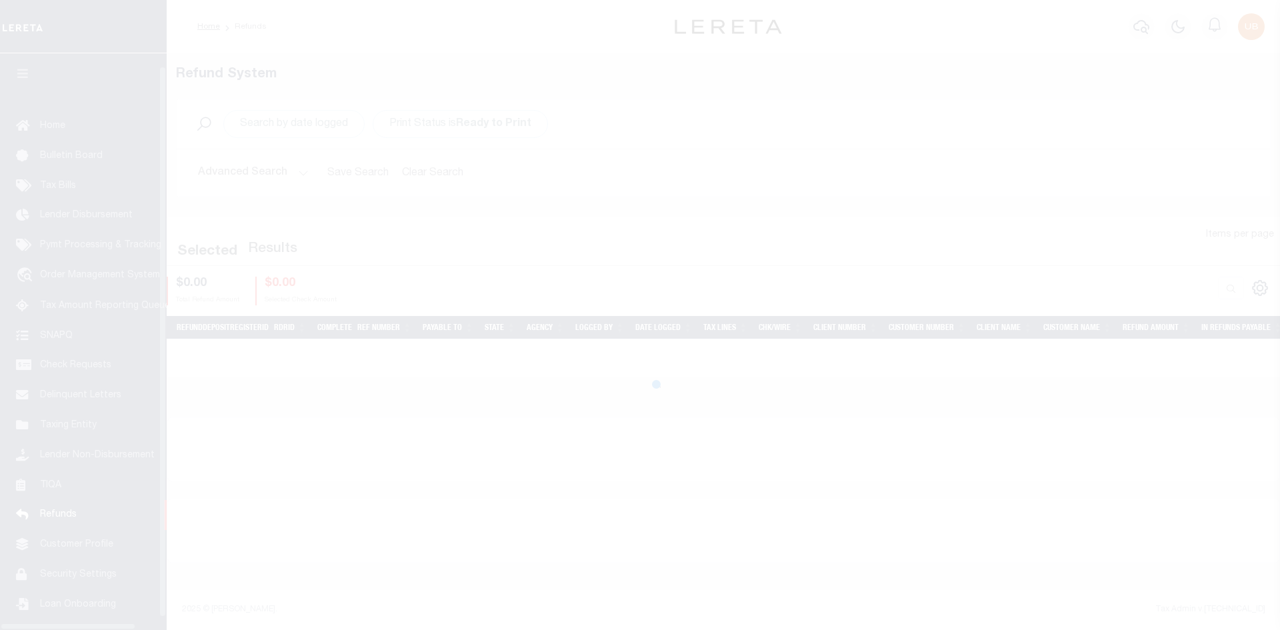
scroll to position [19, 0]
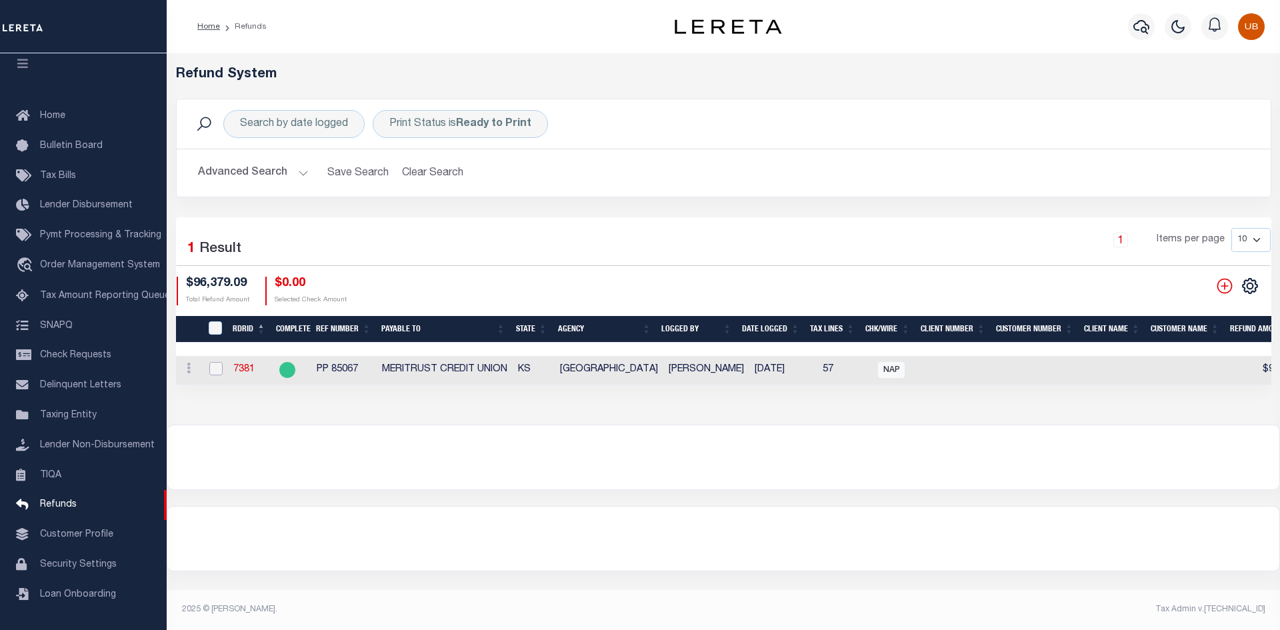
click at [220, 362] on input "checkbox" at bounding box center [215, 368] width 13 height 13
checkbox input "true"
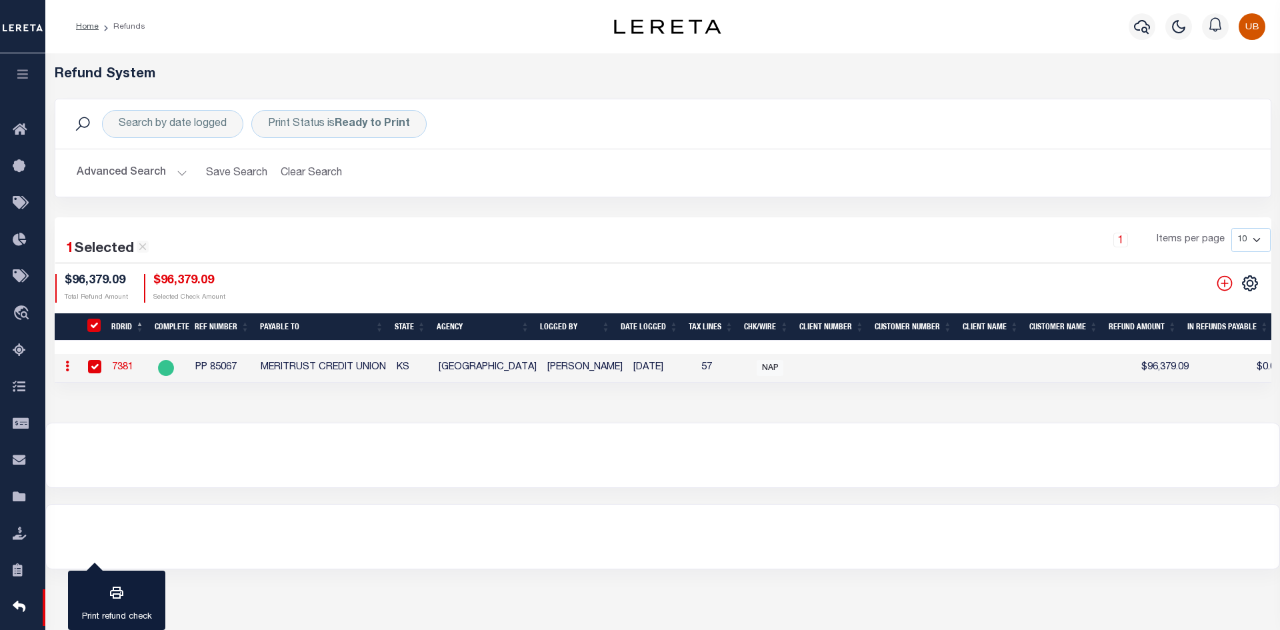
checkbox input "true"
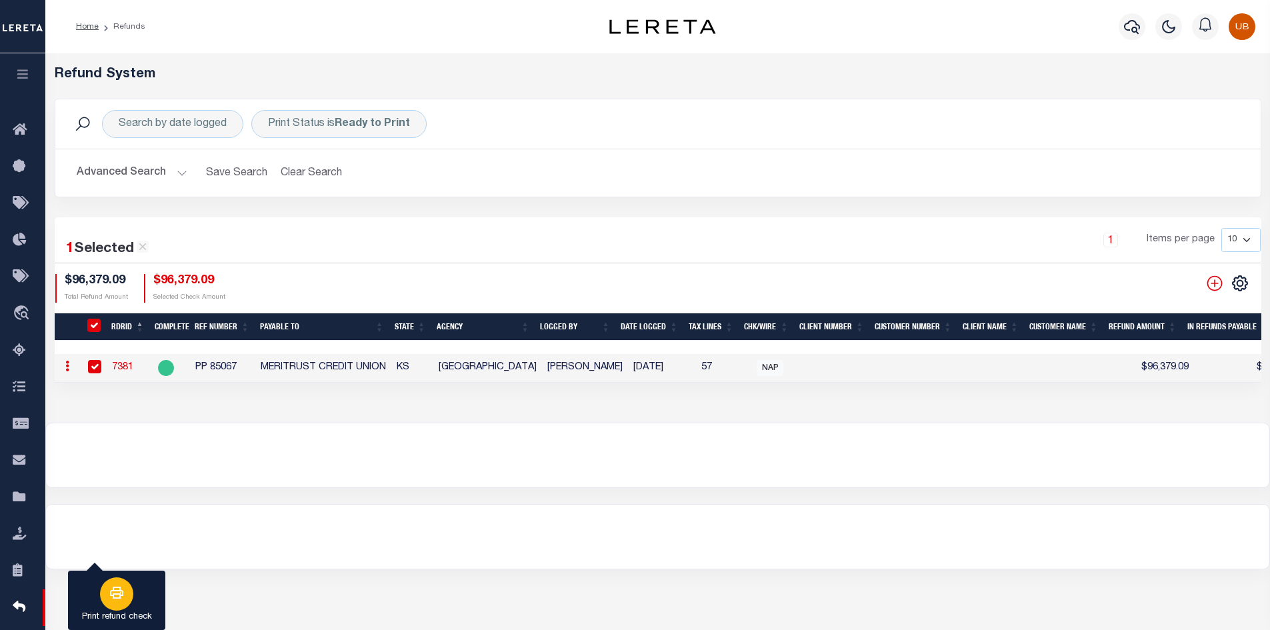
click at [125, 595] on div "button" at bounding box center [116, 593] width 33 height 33
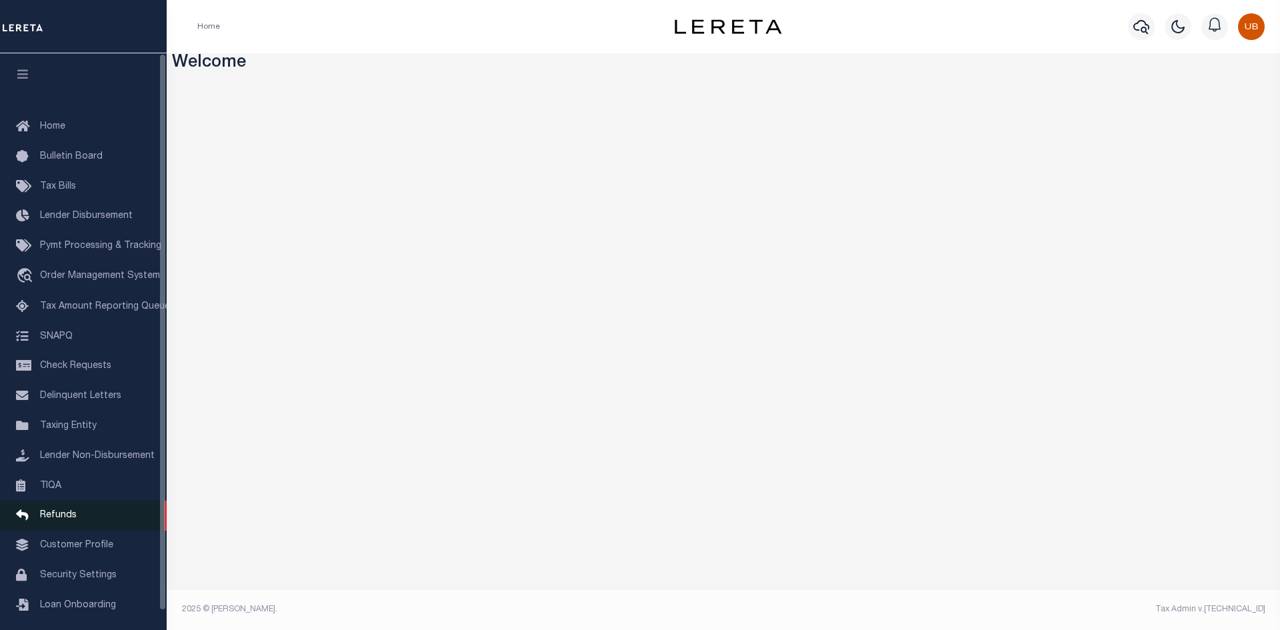
click at [92, 531] on link "Refunds" at bounding box center [83, 516] width 167 height 30
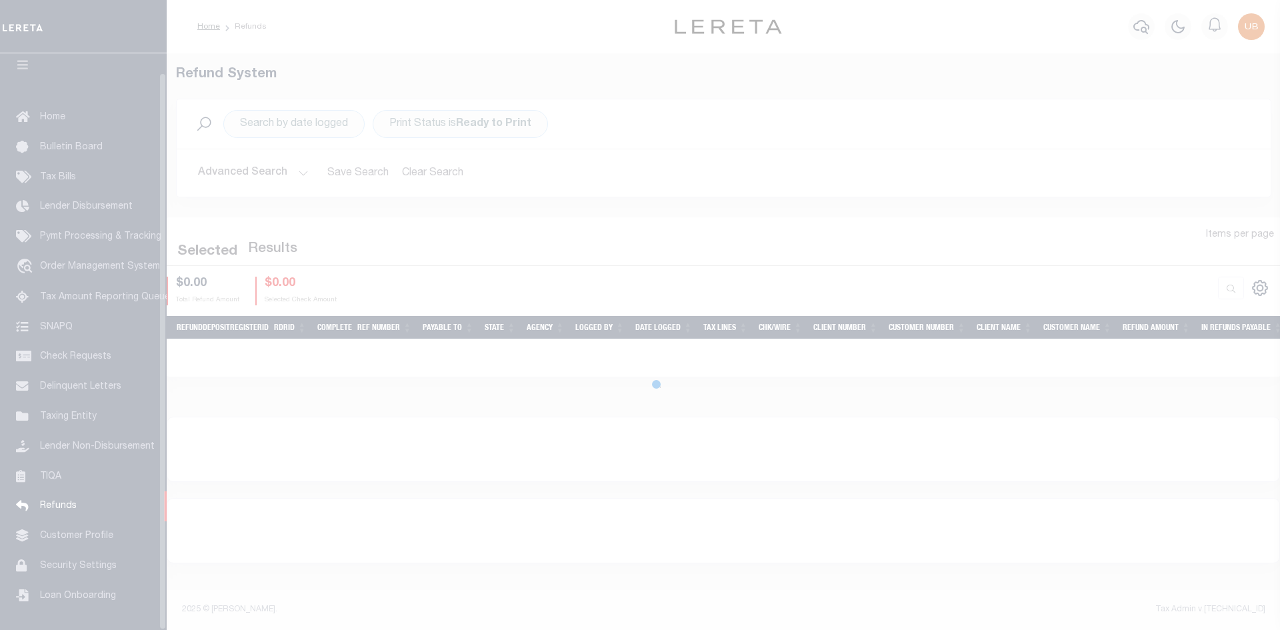
scroll to position [19, 0]
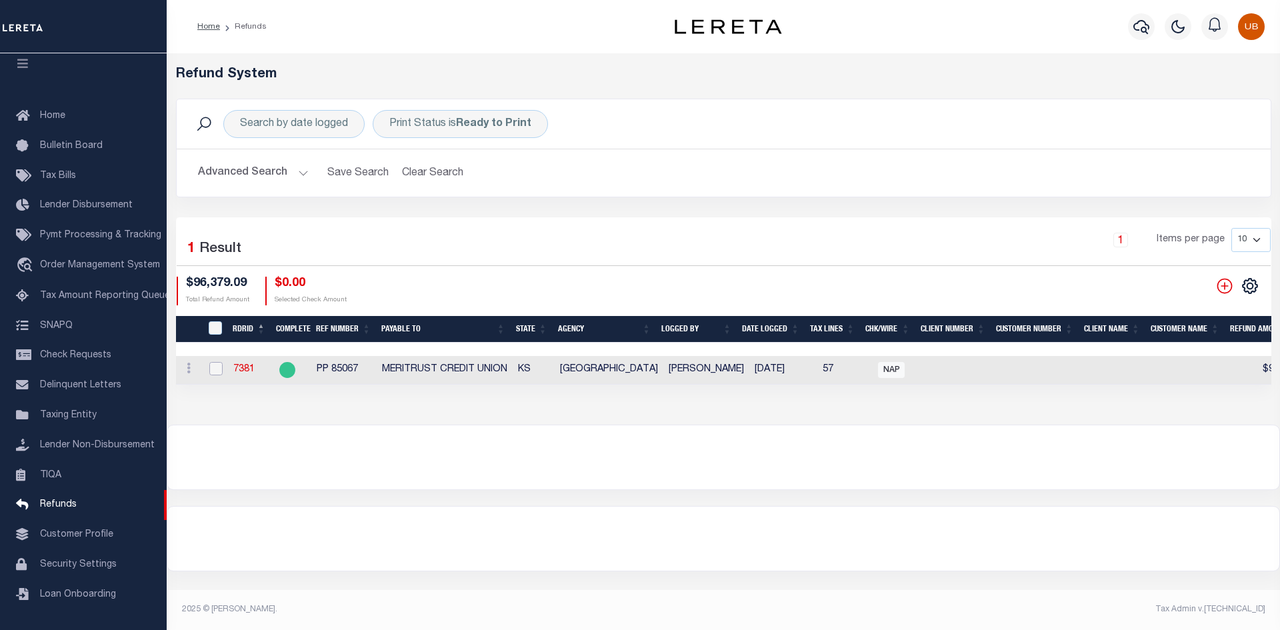
click at [219, 367] on input "checkbox" at bounding box center [215, 368] width 13 height 13
checkbox input "true"
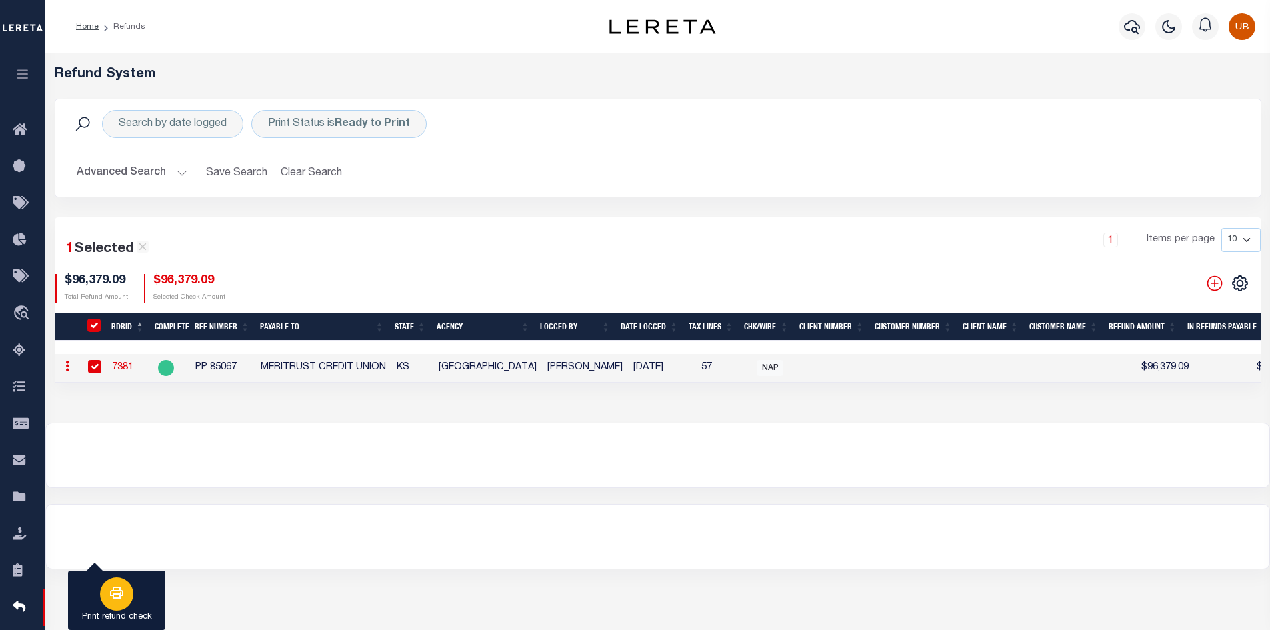
click at [121, 600] on icon "button" at bounding box center [117, 593] width 16 height 16
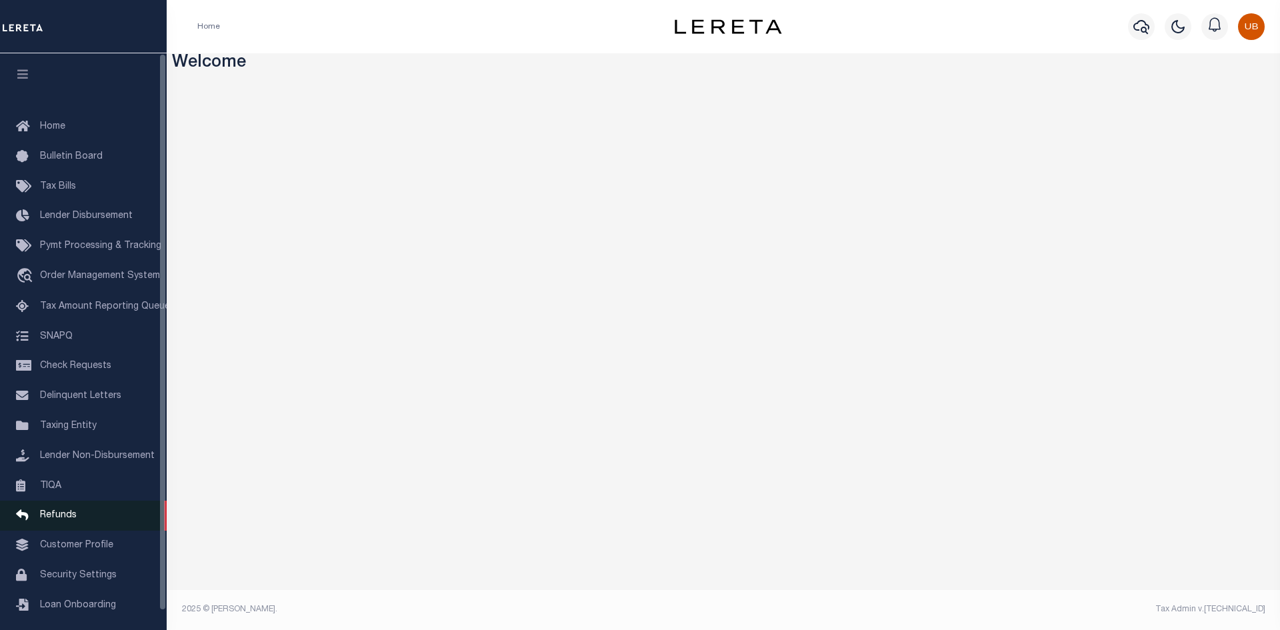
click at [78, 513] on link "Refunds" at bounding box center [83, 516] width 167 height 30
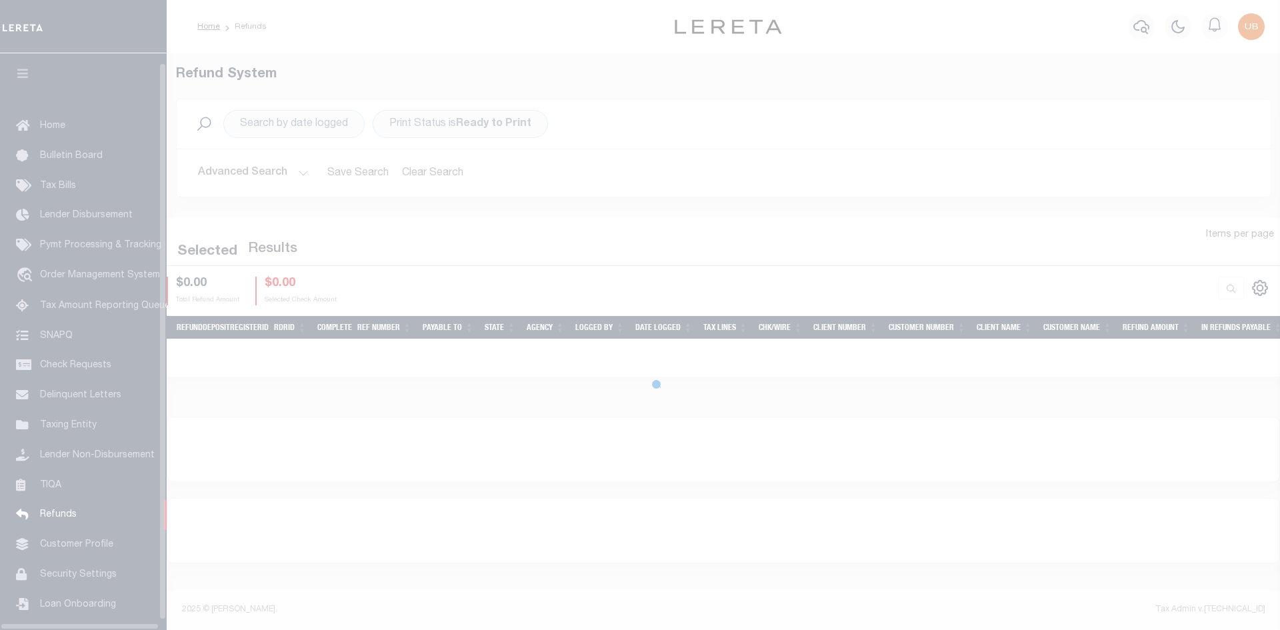
scroll to position [19, 0]
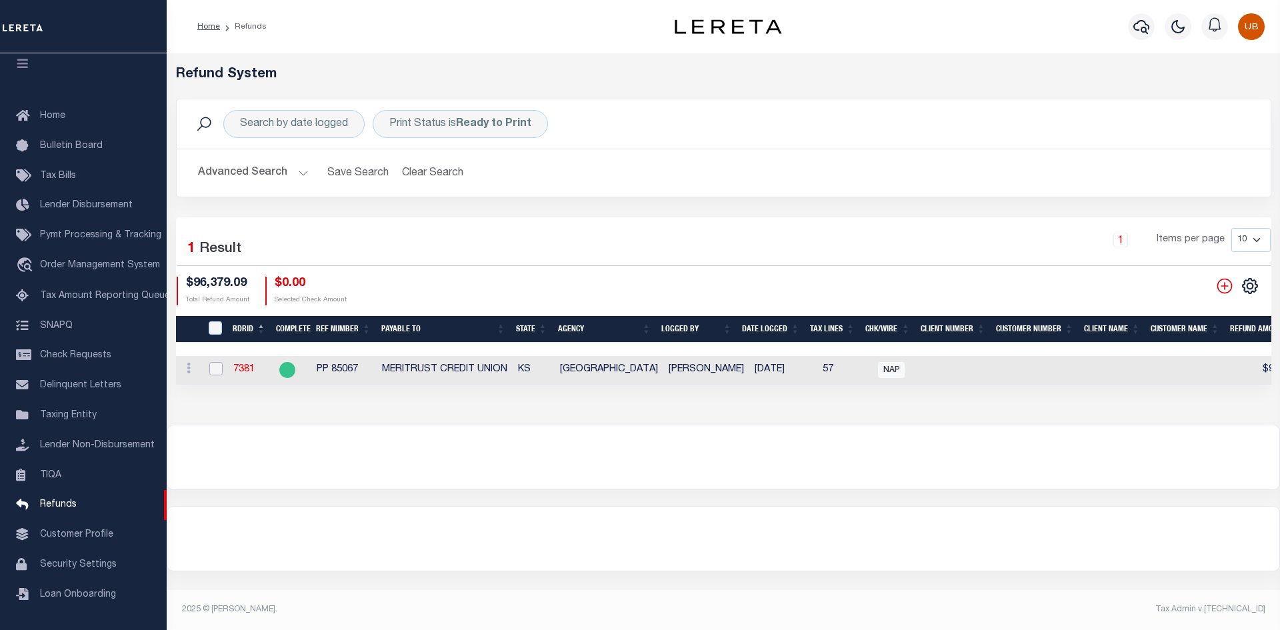
click at [211, 367] on input "checkbox" at bounding box center [215, 368] width 13 height 13
checkbox input "true"
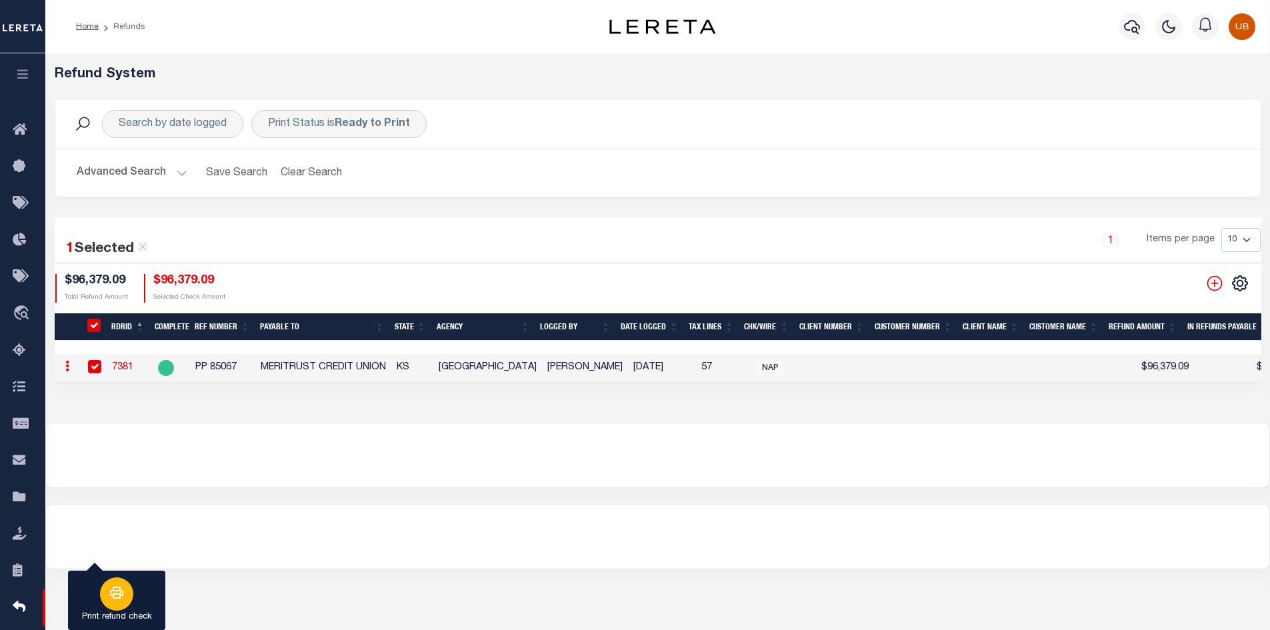
click at [106, 584] on div "button" at bounding box center [116, 593] width 33 height 33
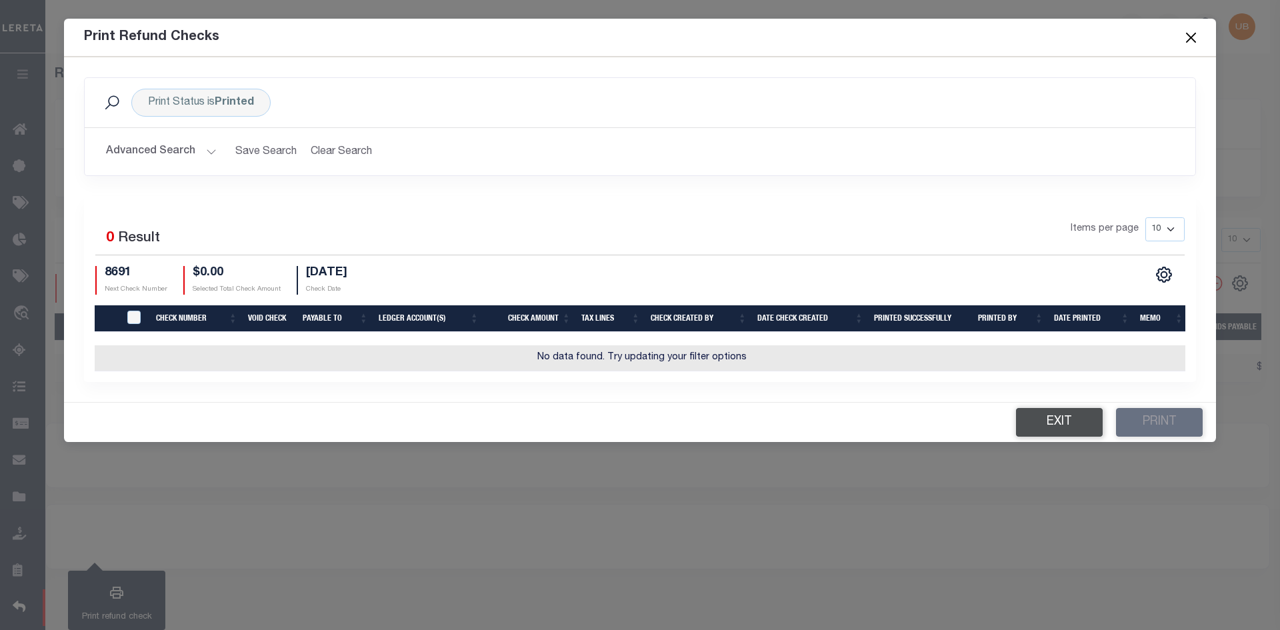
click at [1077, 429] on button "Exit" at bounding box center [1059, 422] width 87 height 29
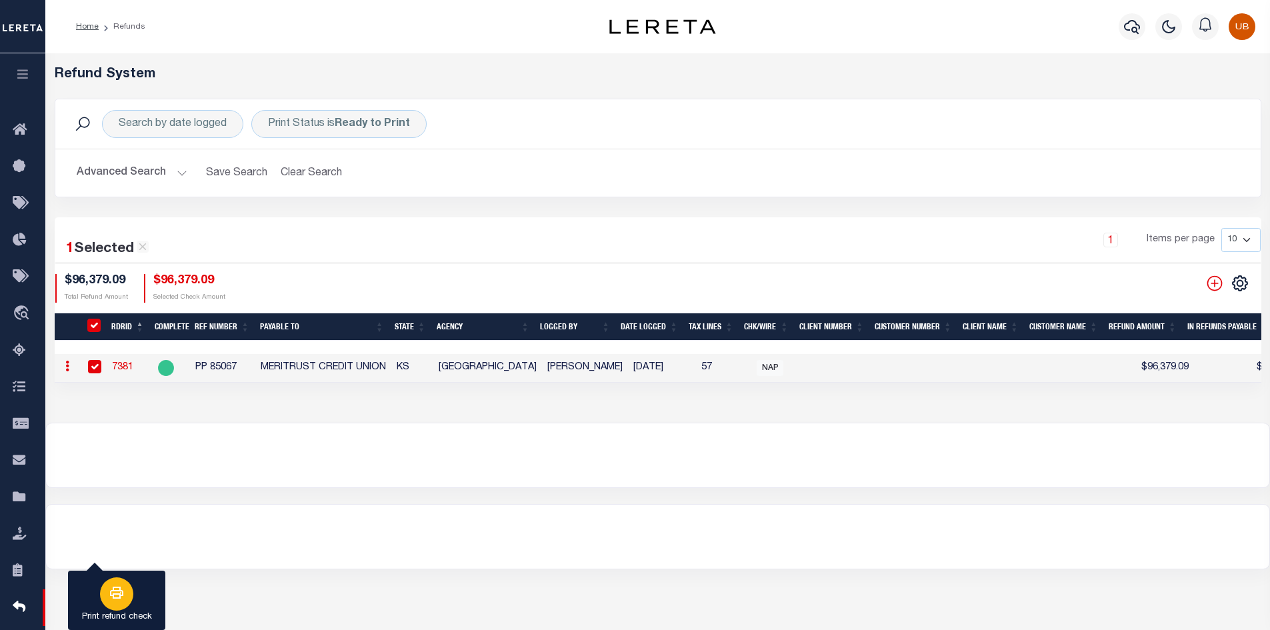
click at [105, 582] on div "button" at bounding box center [116, 593] width 33 height 33
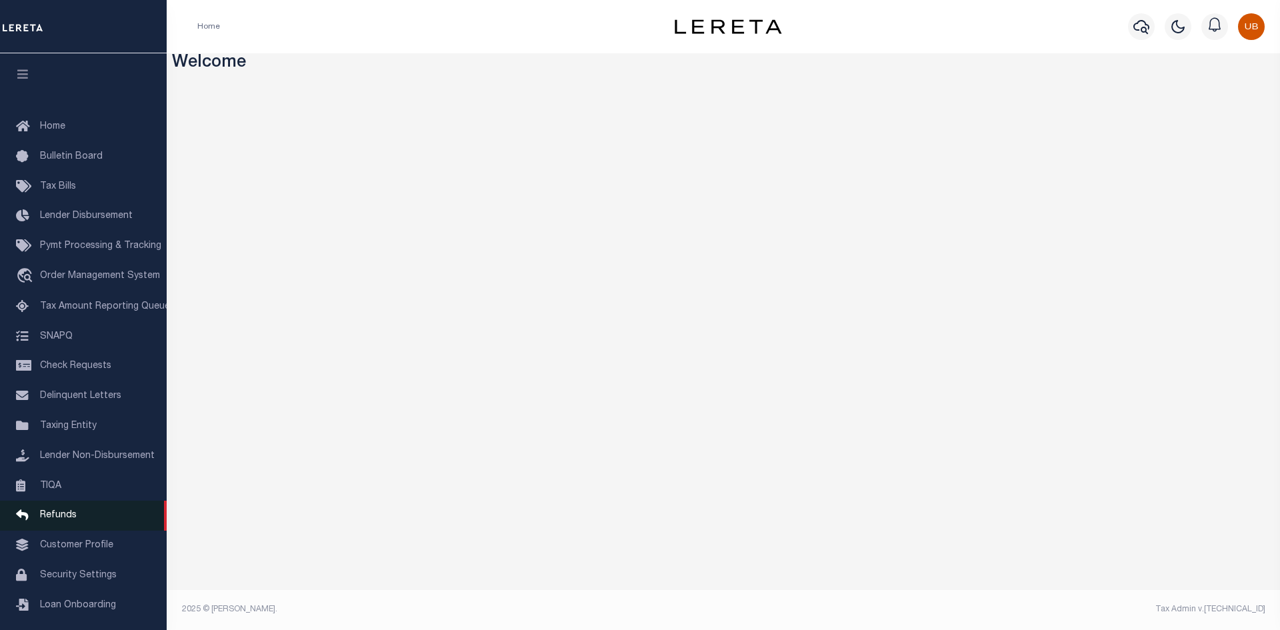
click at [55, 519] on span "Refunds" at bounding box center [58, 515] width 37 height 9
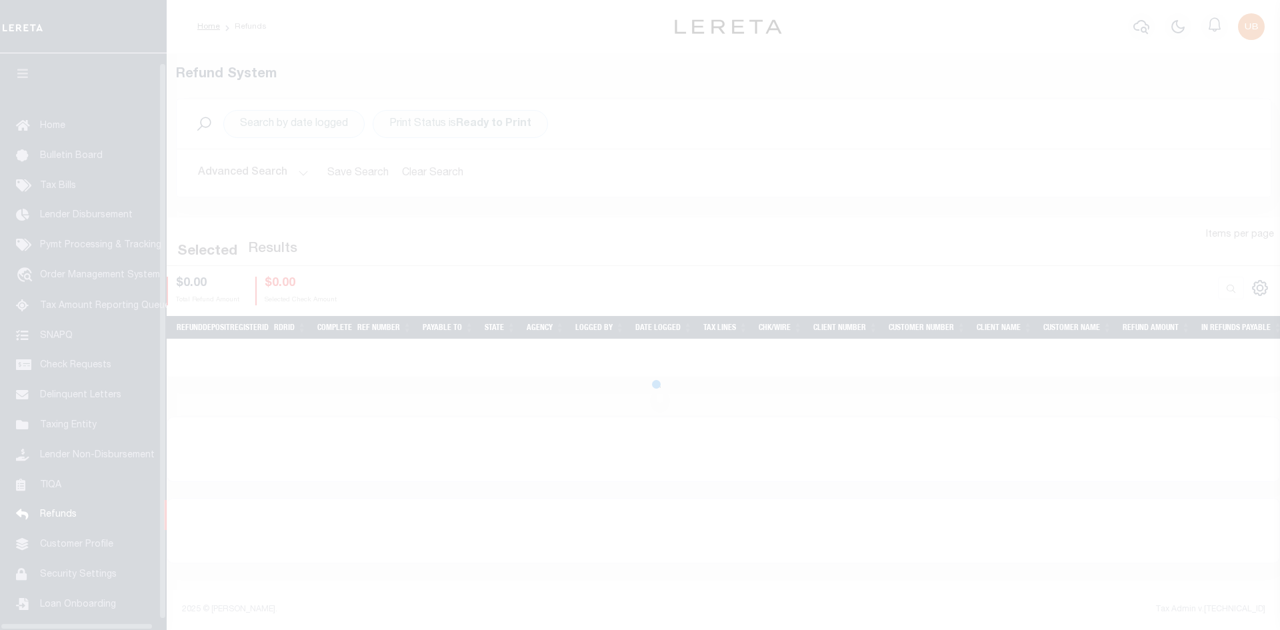
scroll to position [19, 0]
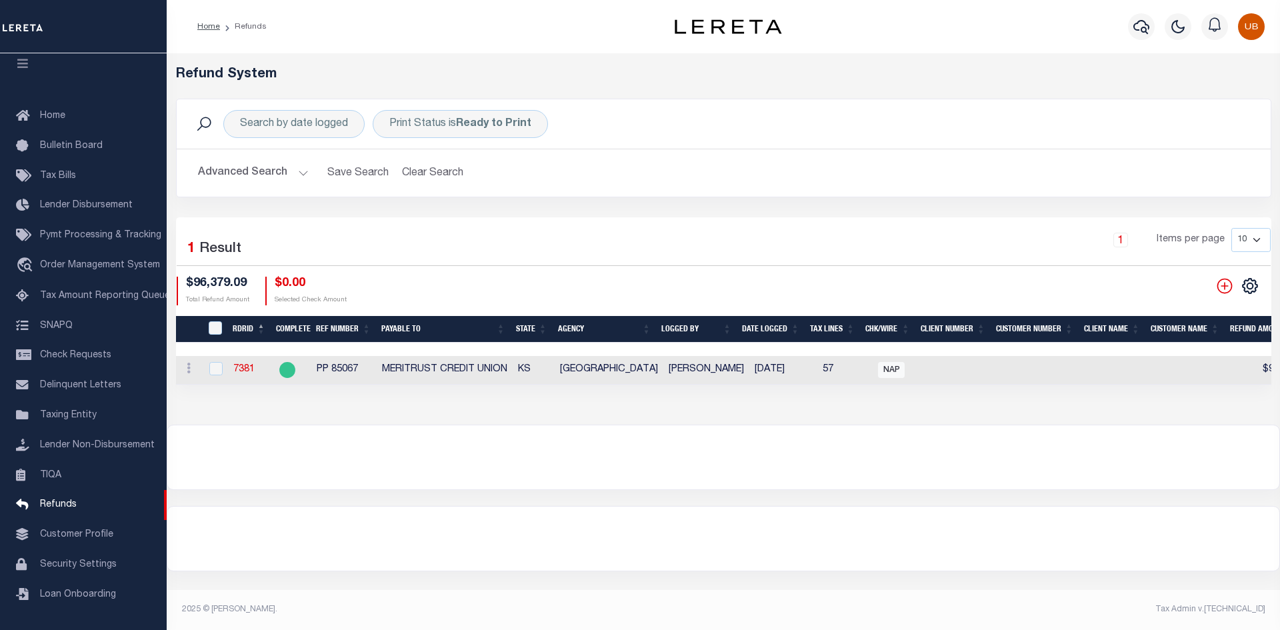
click at [222, 365] on td at bounding box center [214, 370] width 27 height 29
checkbox input "true"
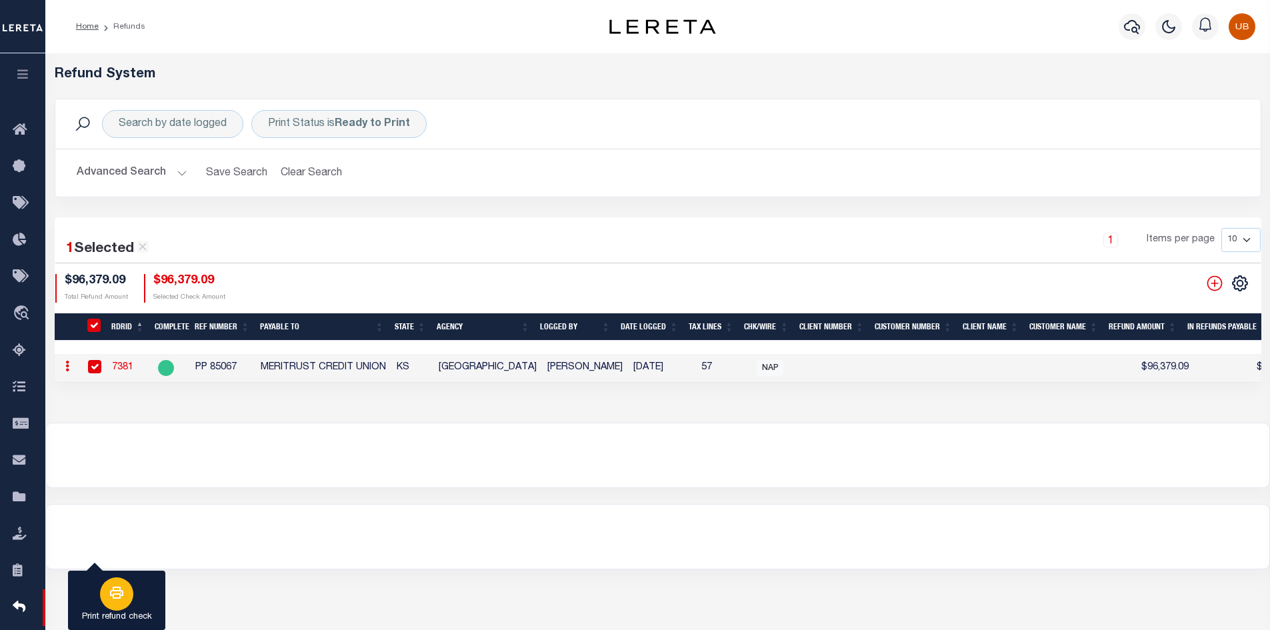
click at [118, 599] on icon "button" at bounding box center [116, 593] width 13 height 12
